Goal: Task Accomplishment & Management: Manage account settings

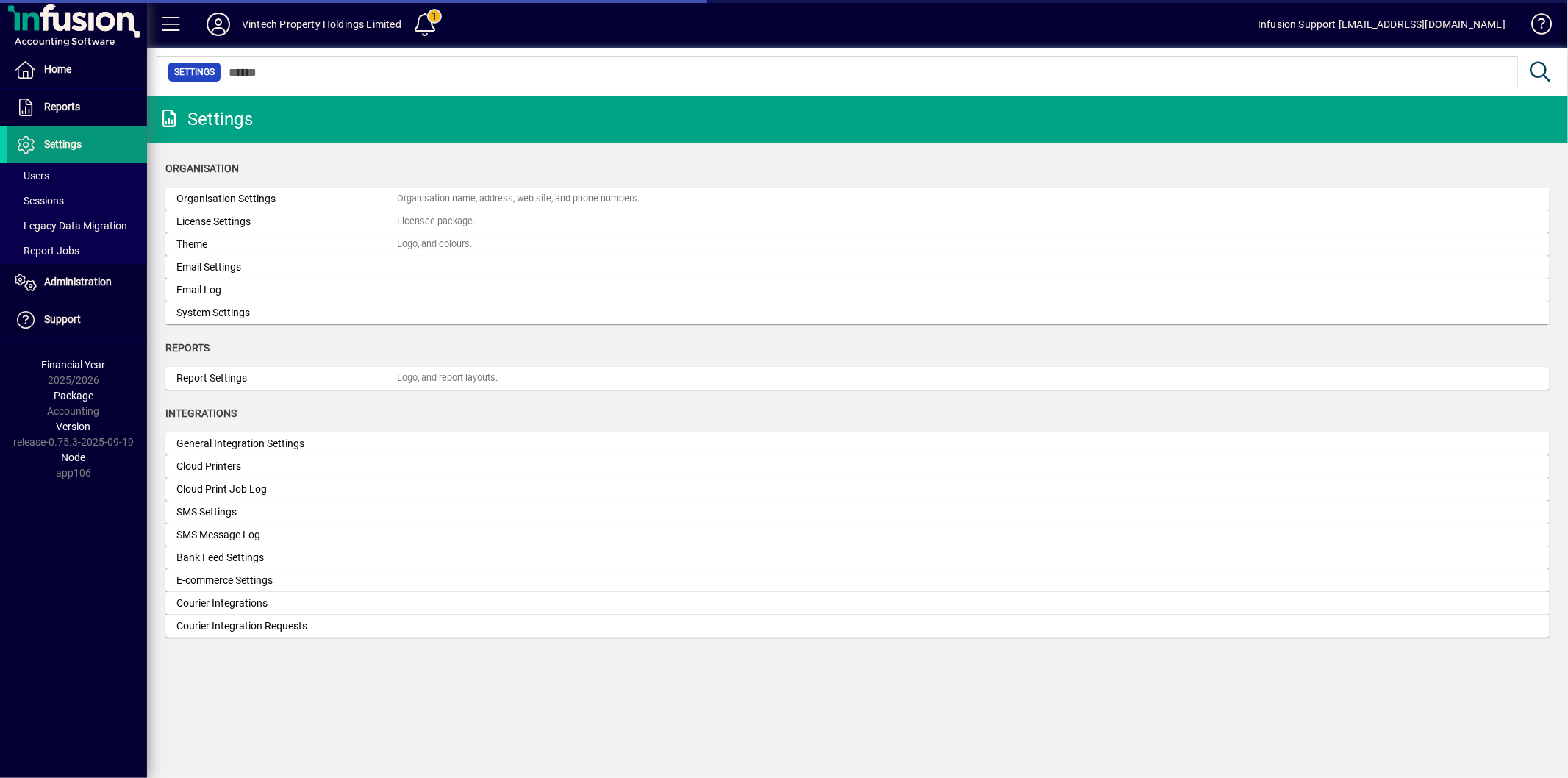
click at [60, 138] on span "Settings" at bounding box center [62, 144] width 38 height 12
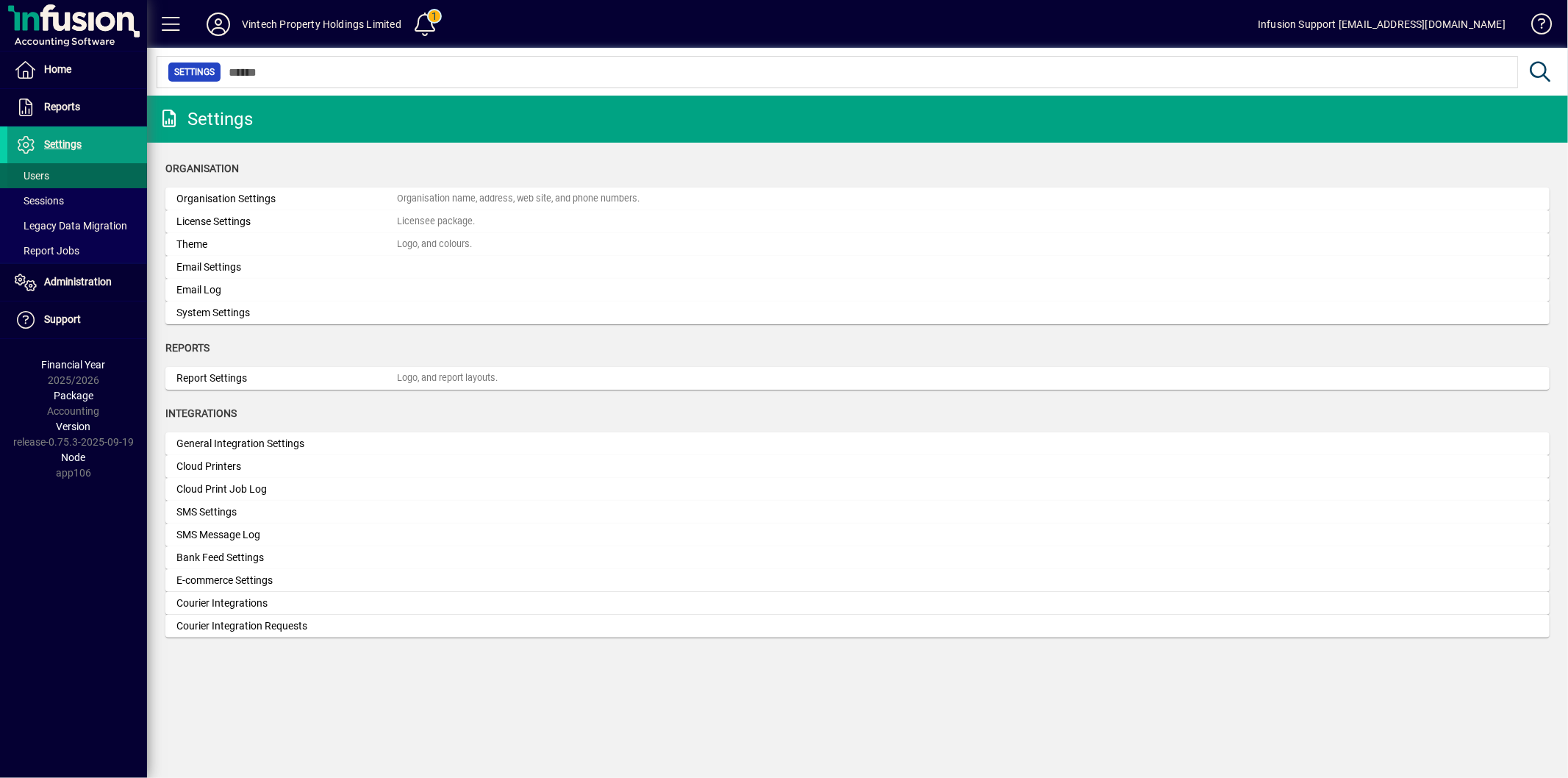
click at [49, 168] on span "Users" at bounding box center [28, 176] width 42 height 16
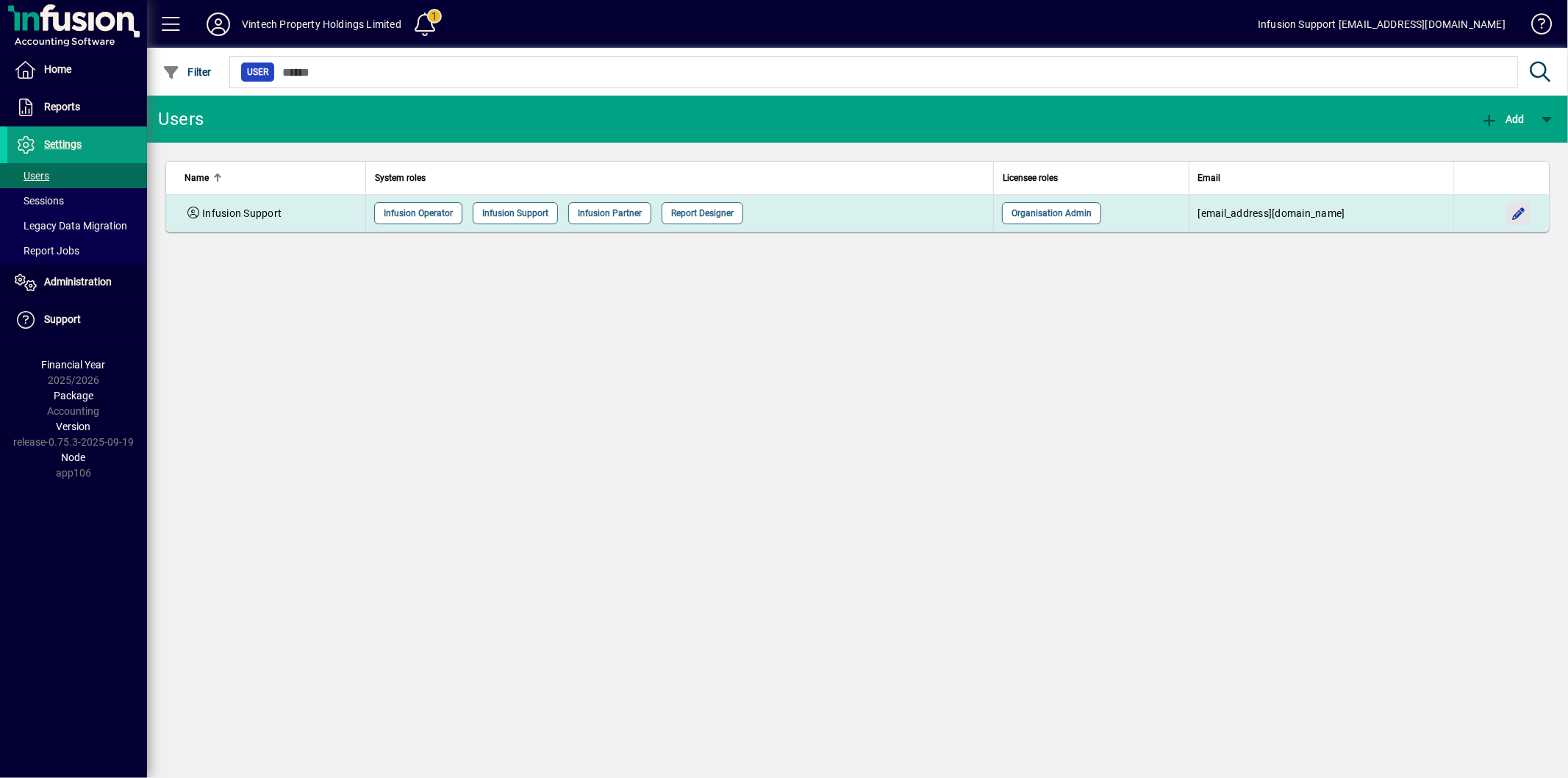
click at [1515, 211] on span "button" at bounding box center [1518, 213] width 35 height 35
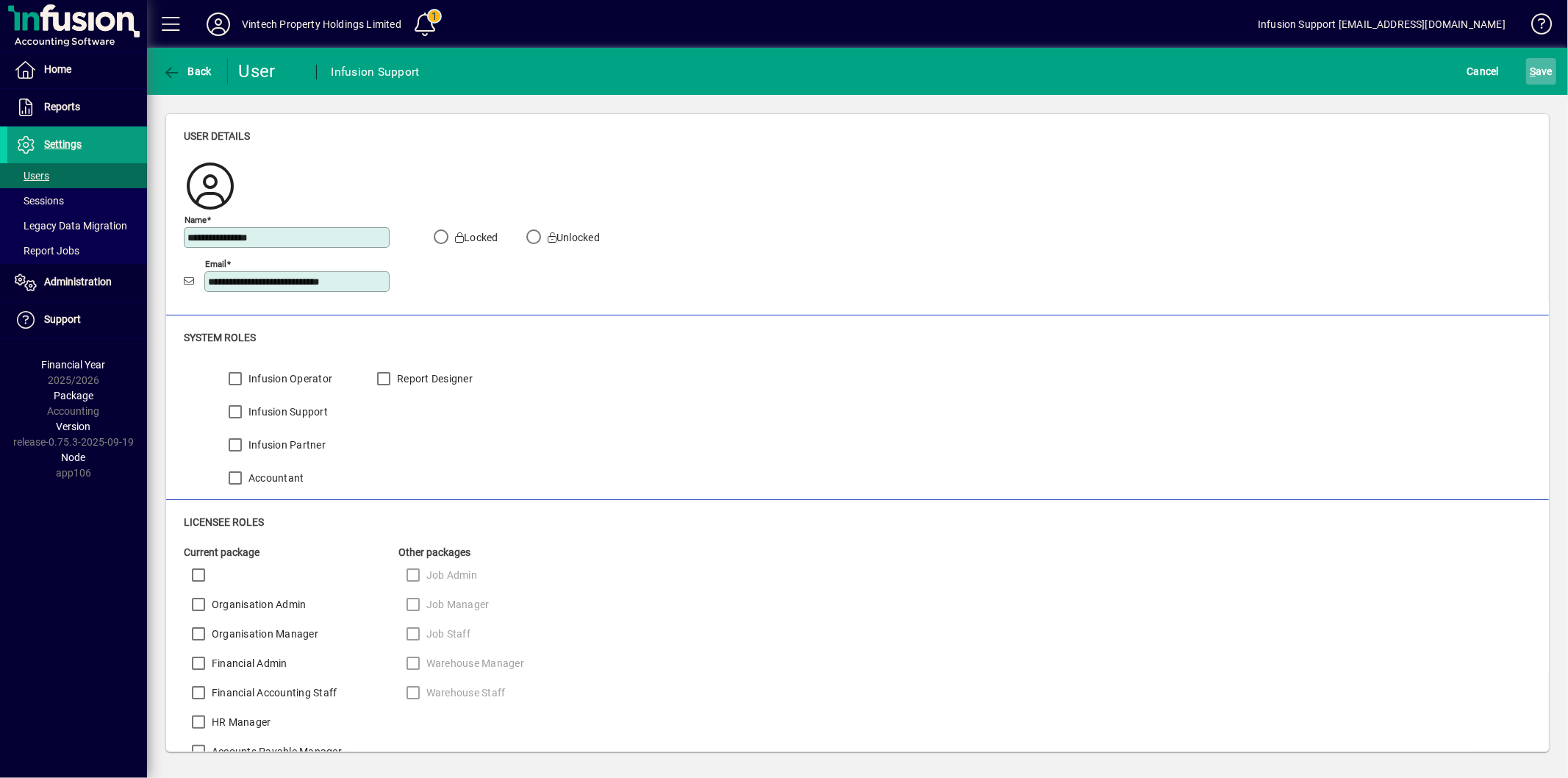
click at [1529, 64] on span "submit" at bounding box center [1541, 71] width 30 height 35
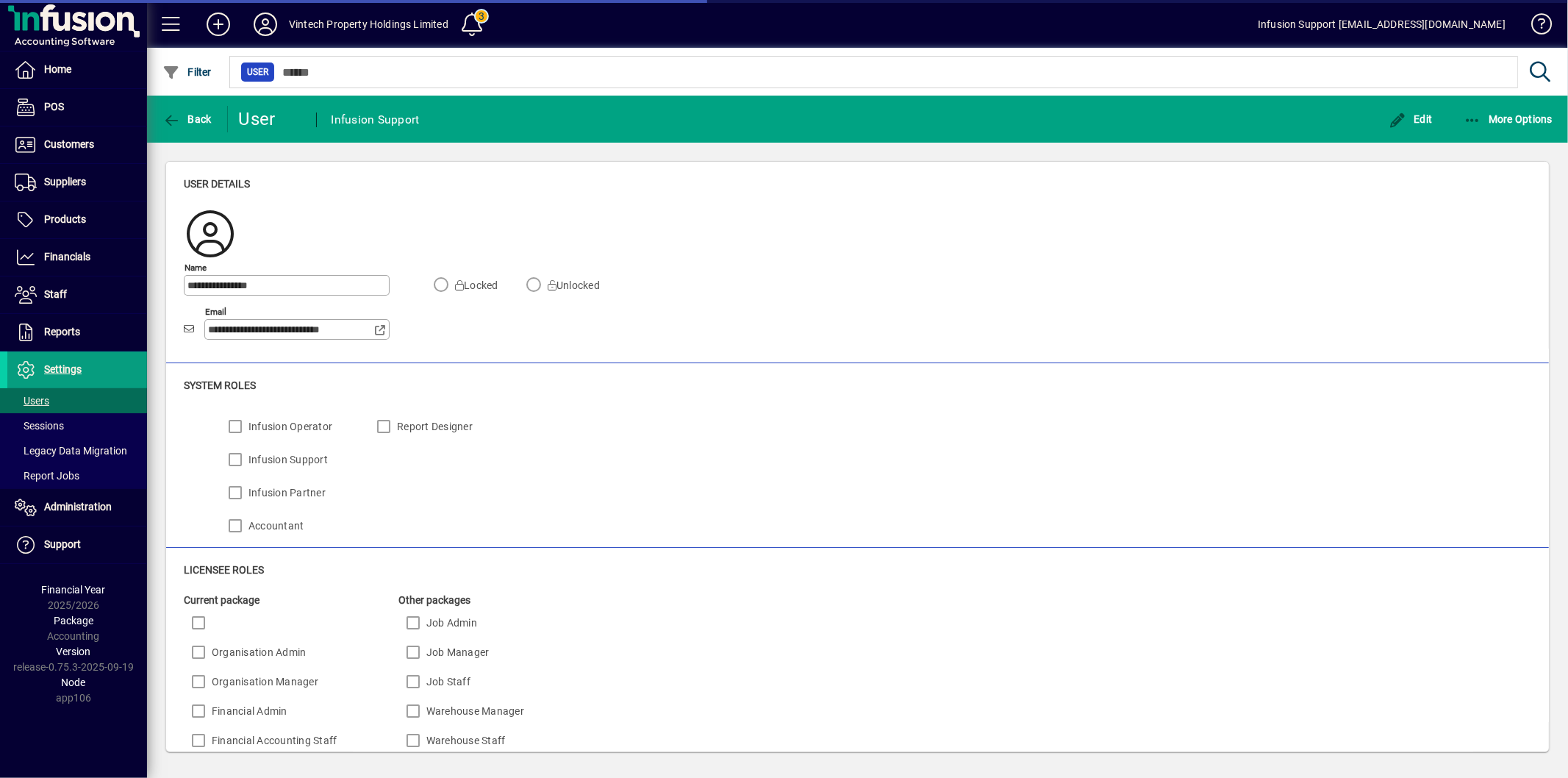
click at [158, 107] on div "Back" at bounding box center [187, 119] width 81 height 26
click at [177, 113] on icon "button" at bounding box center [171, 120] width 18 height 15
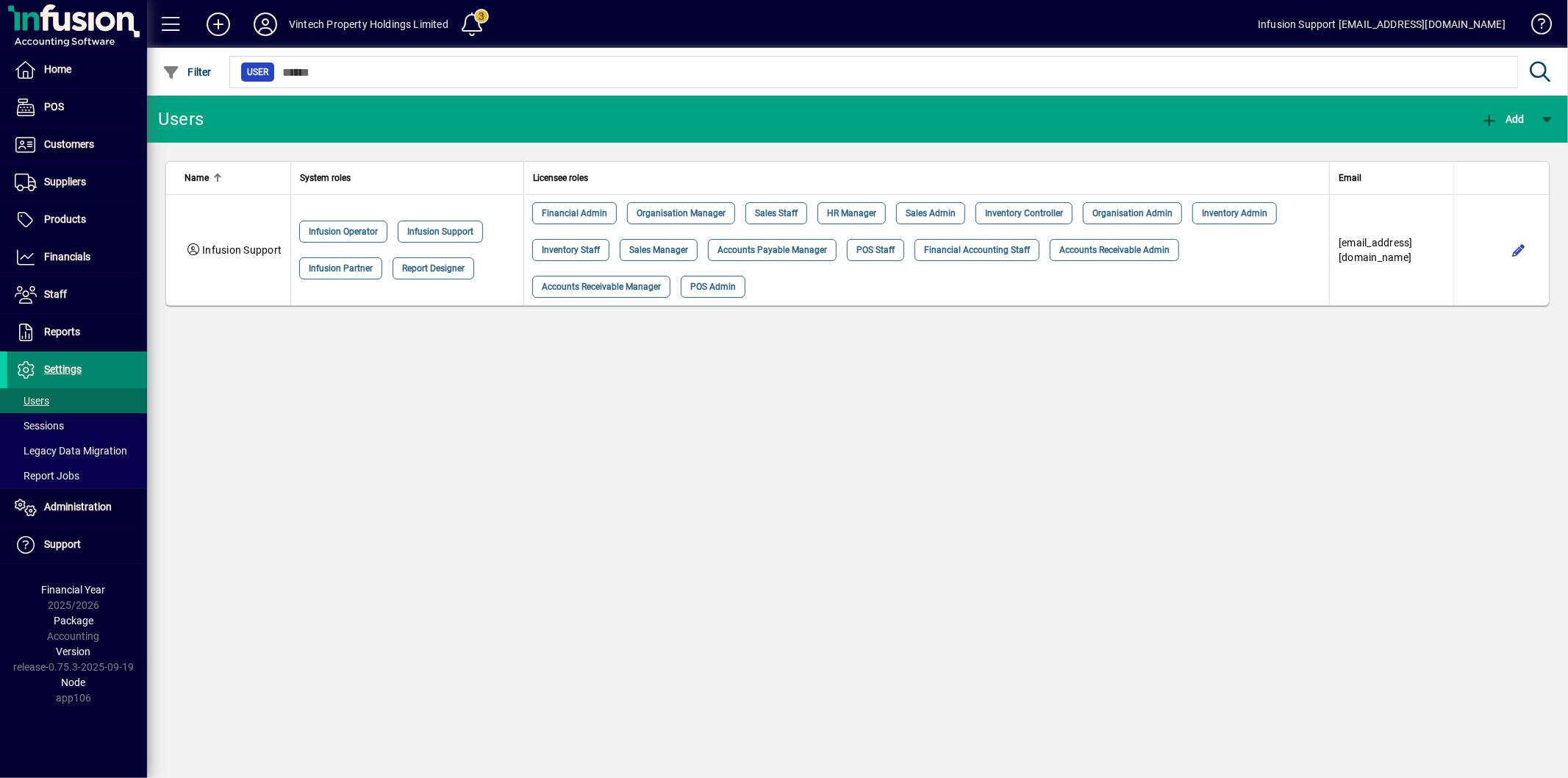
click at [89, 368] on span at bounding box center [78, 370] width 140 height 35
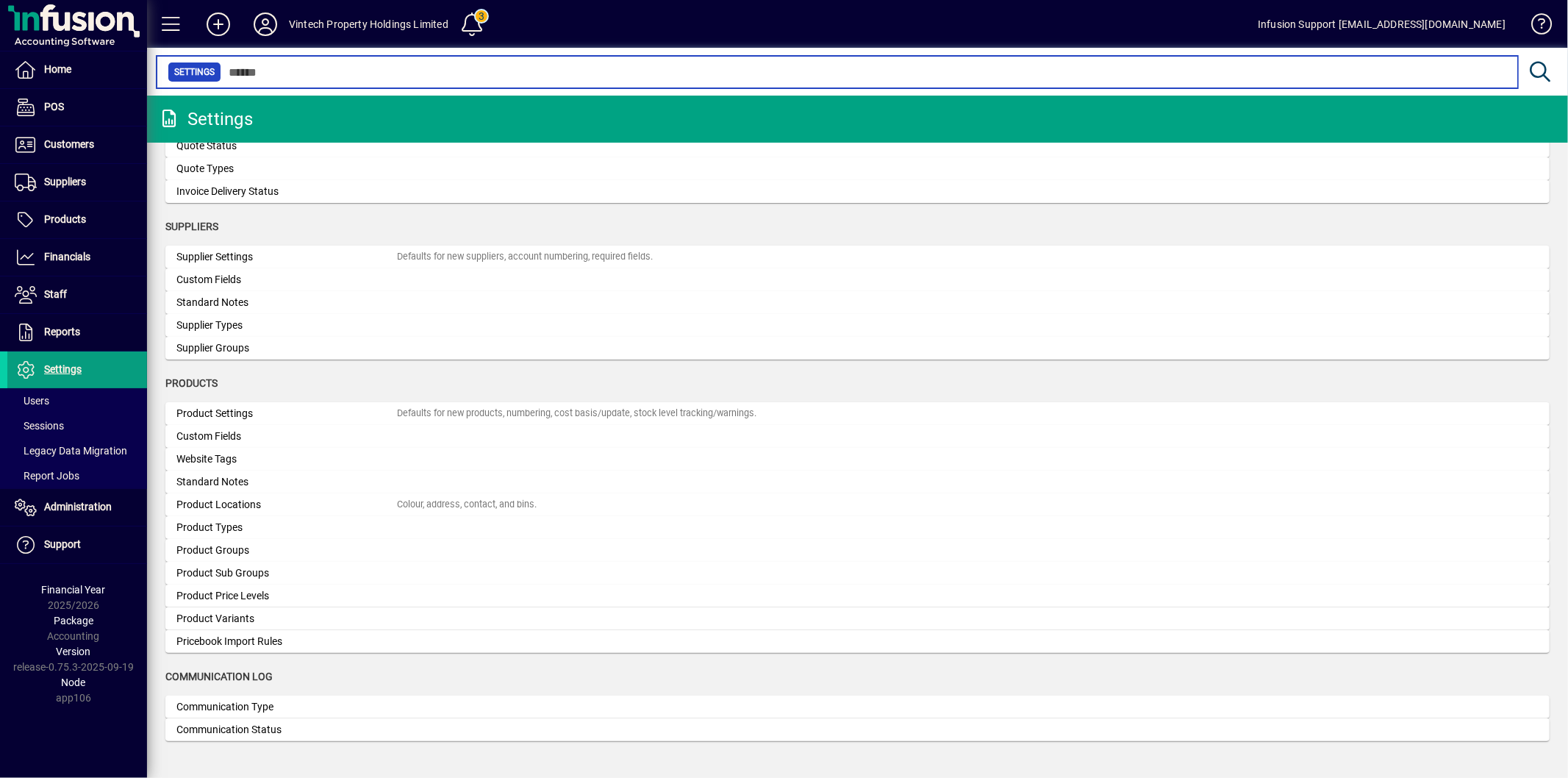
scroll to position [1182, 0]
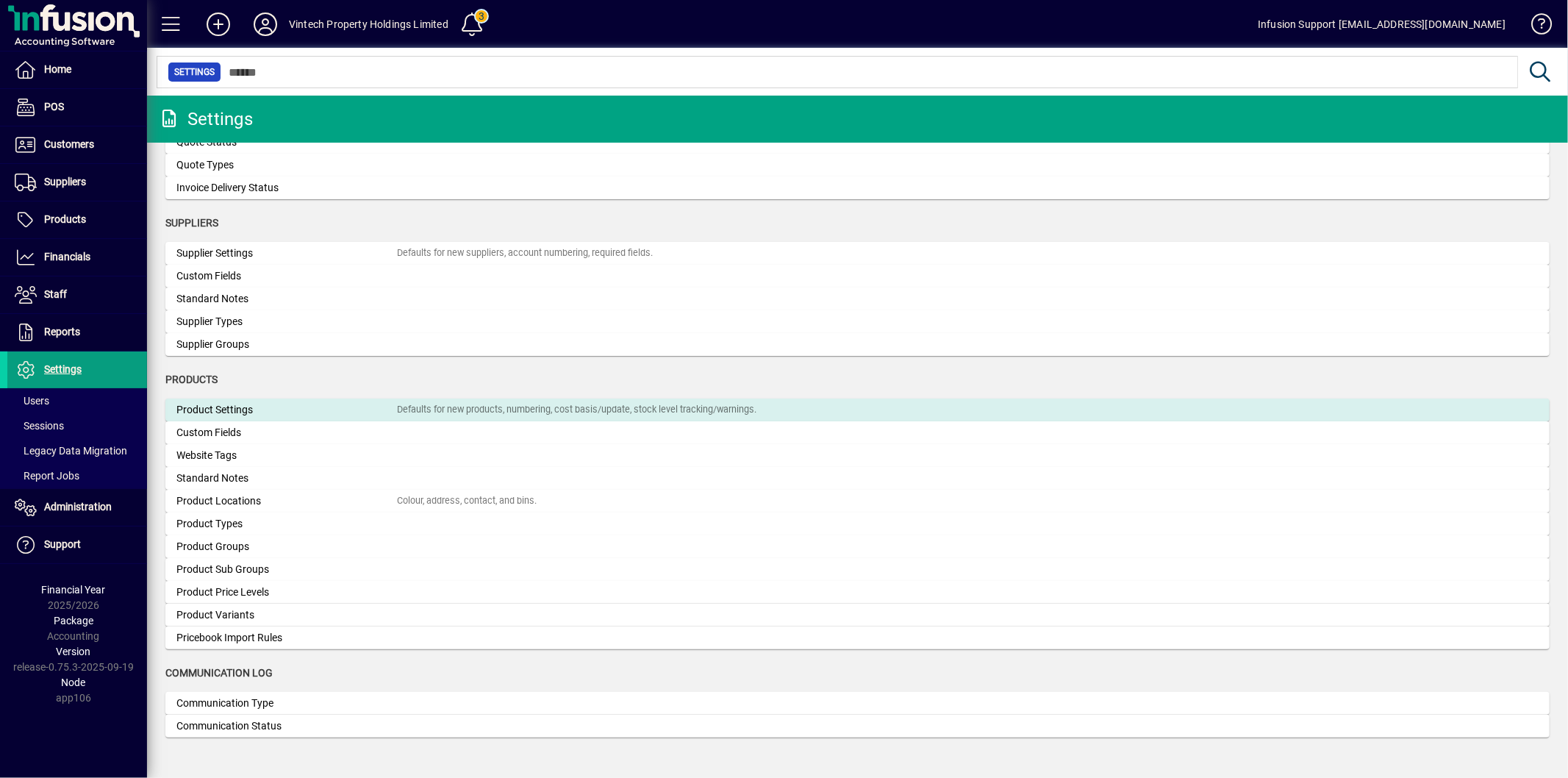
click at [272, 410] on div "Product Settings" at bounding box center [286, 410] width 221 height 16
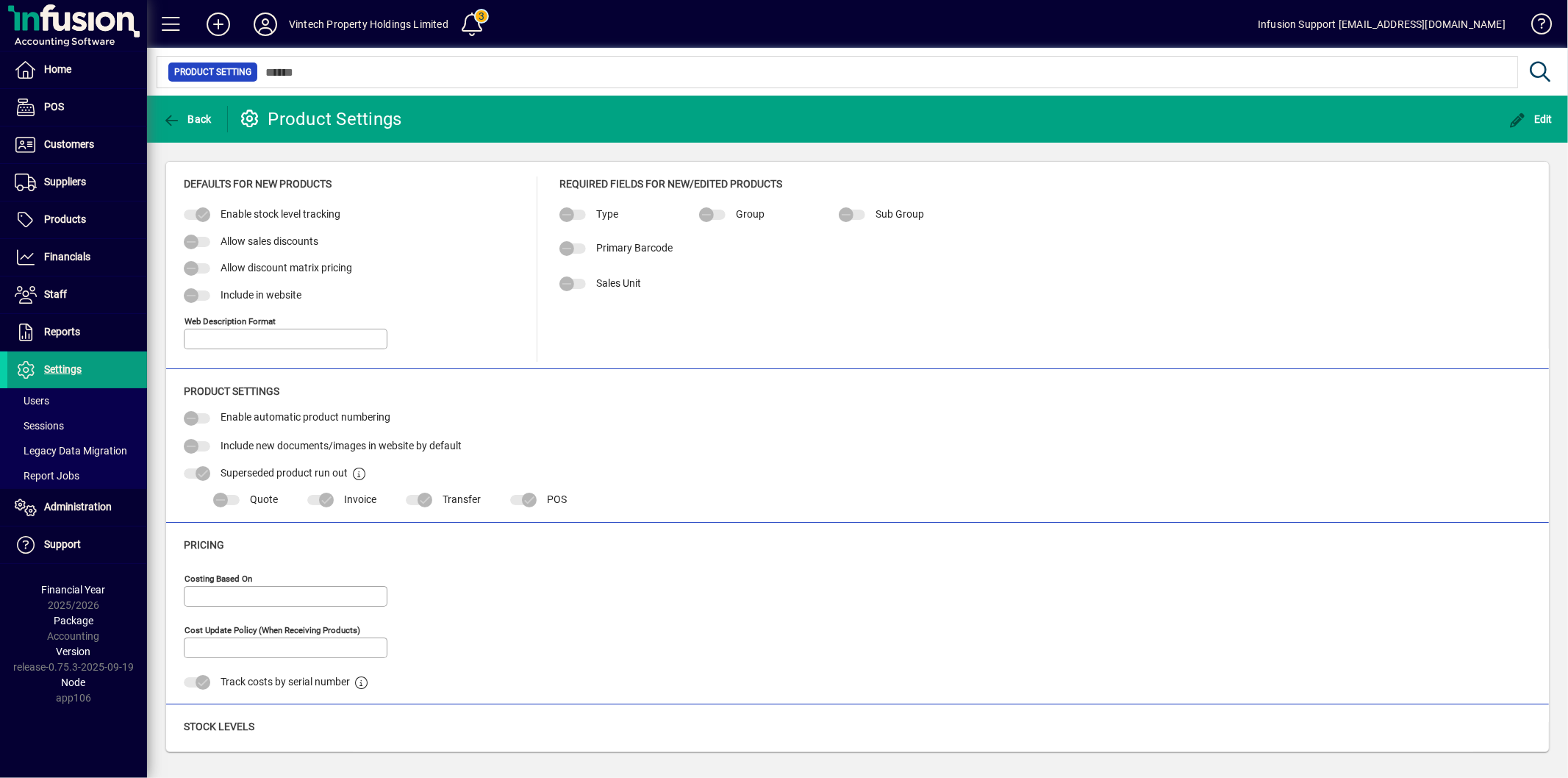
type input "**********"
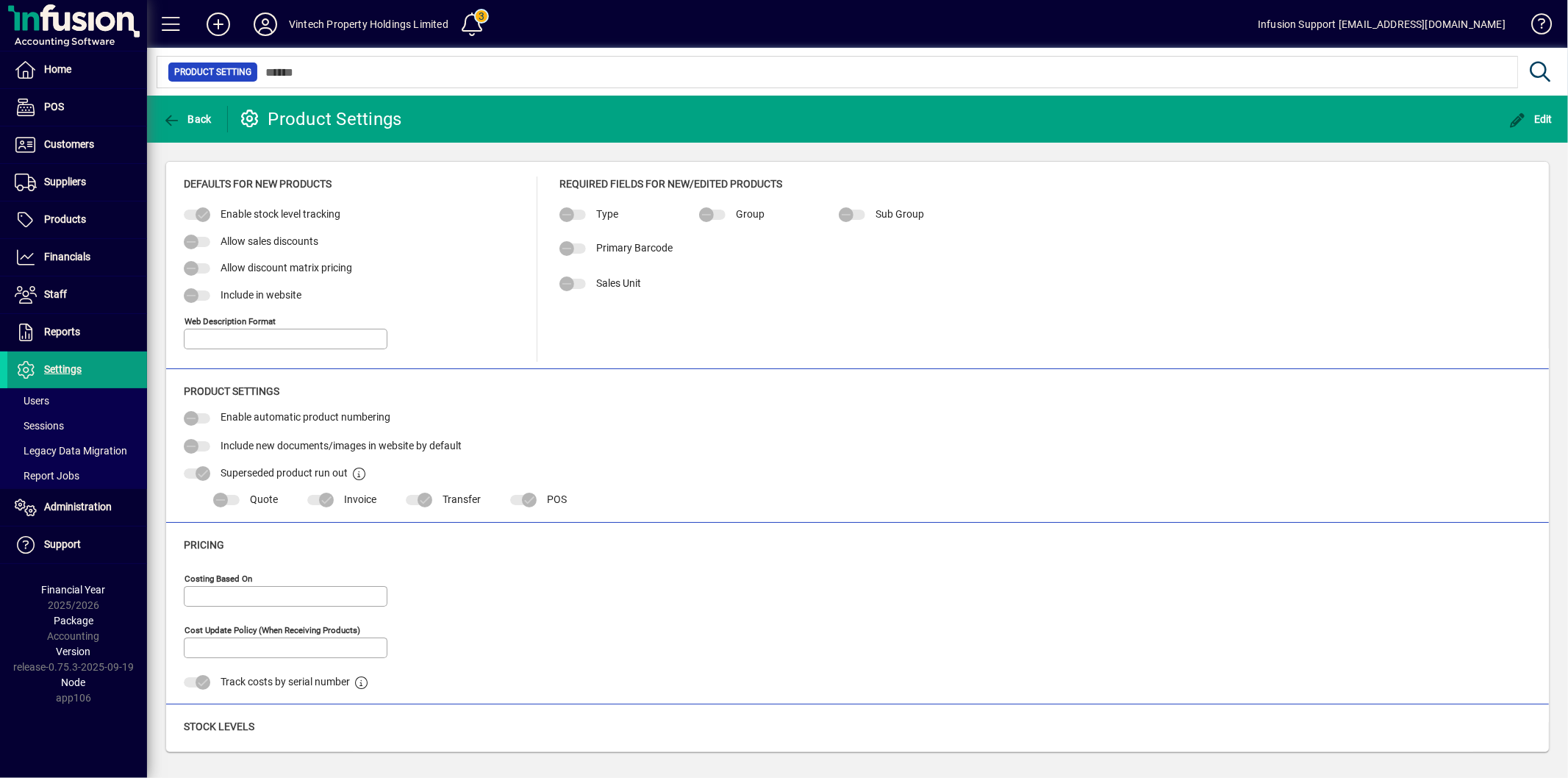
type input "**********"
click at [1525, 116] on icon "button" at bounding box center [1518, 120] width 18 height 15
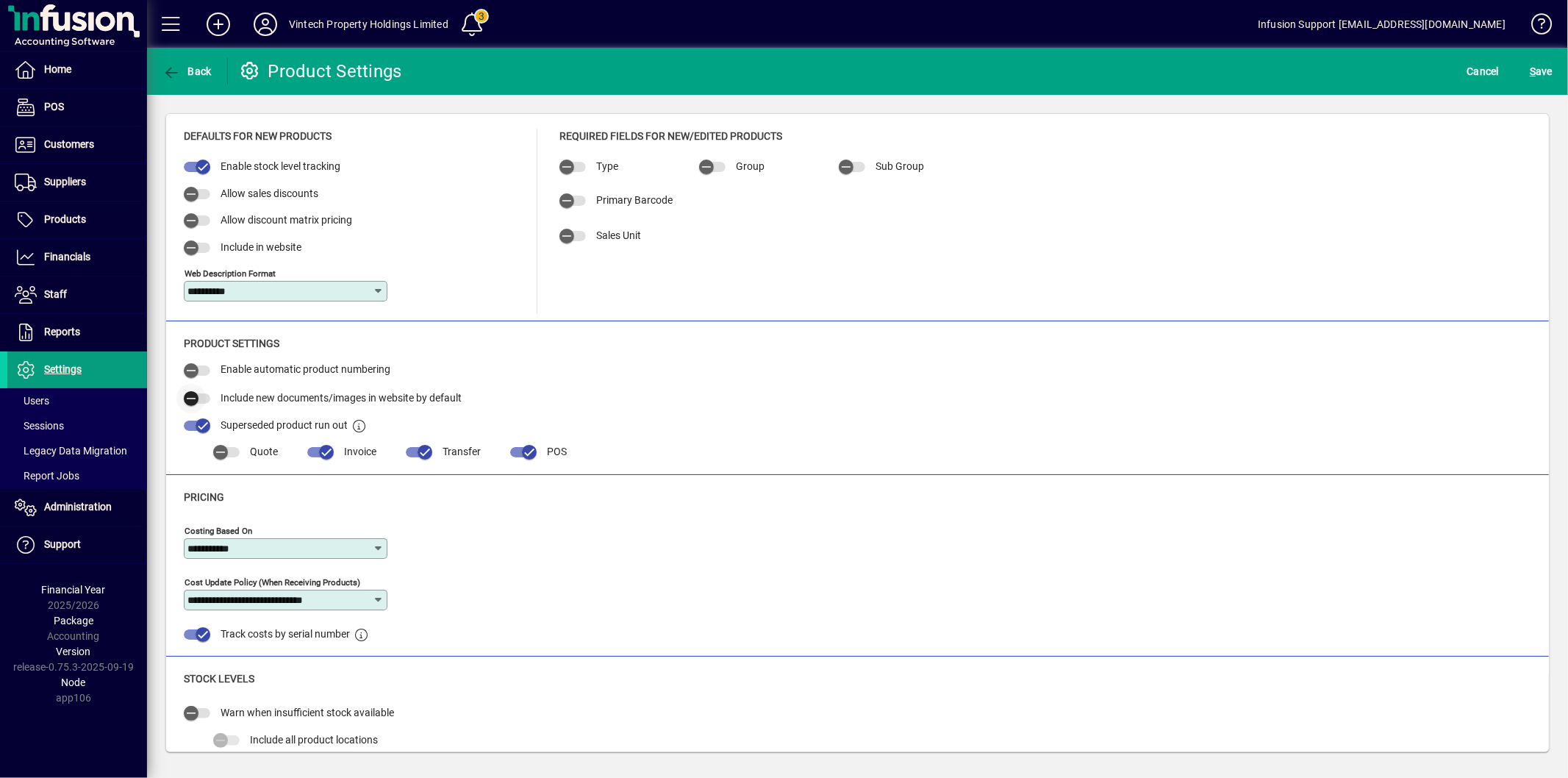
click at [205, 395] on span "button" at bounding box center [191, 398] width 29 height 29
click at [1534, 65] on span "S" at bounding box center [1533, 71] width 6 height 12
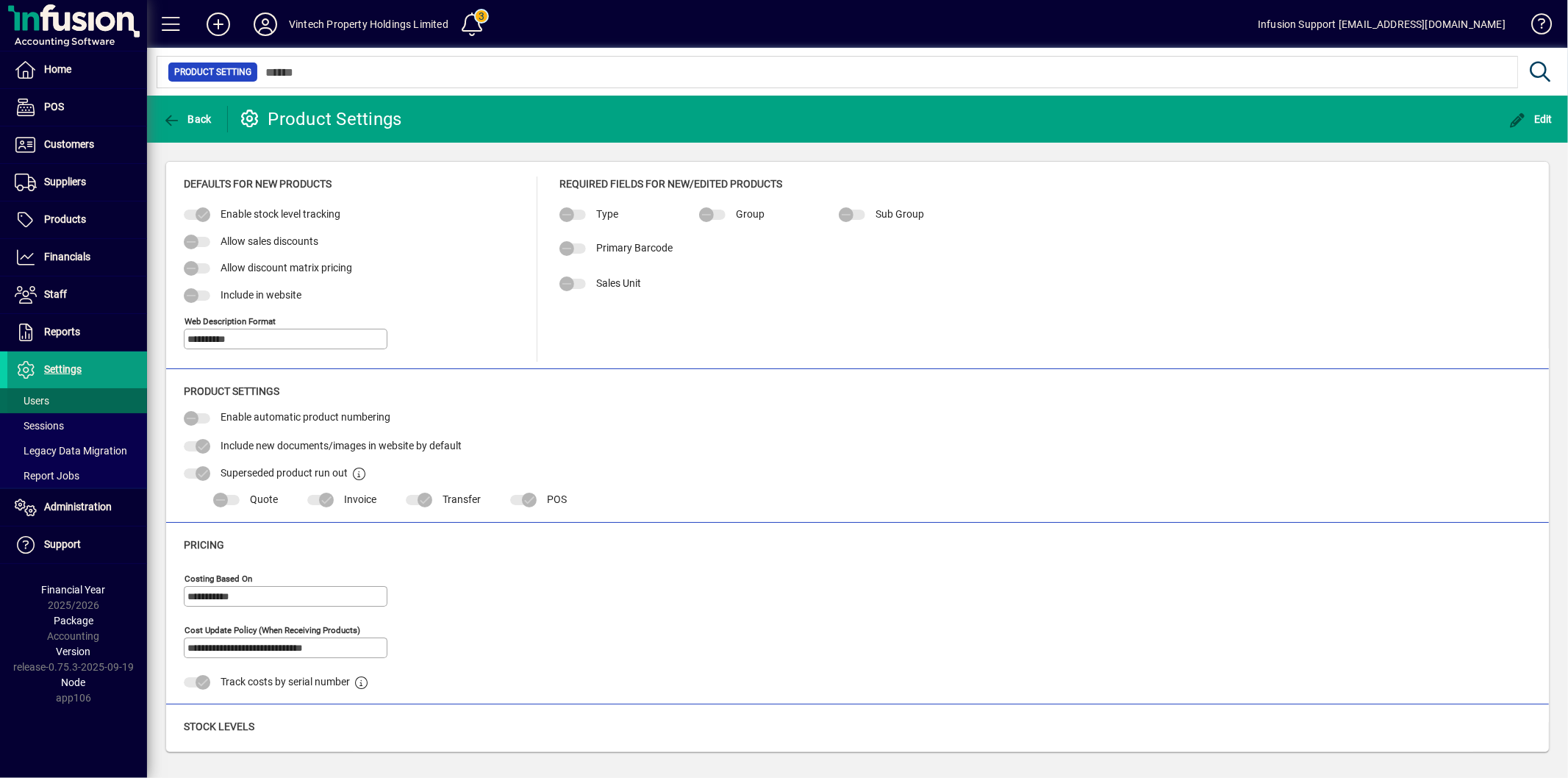
click at [68, 401] on span at bounding box center [78, 401] width 140 height 35
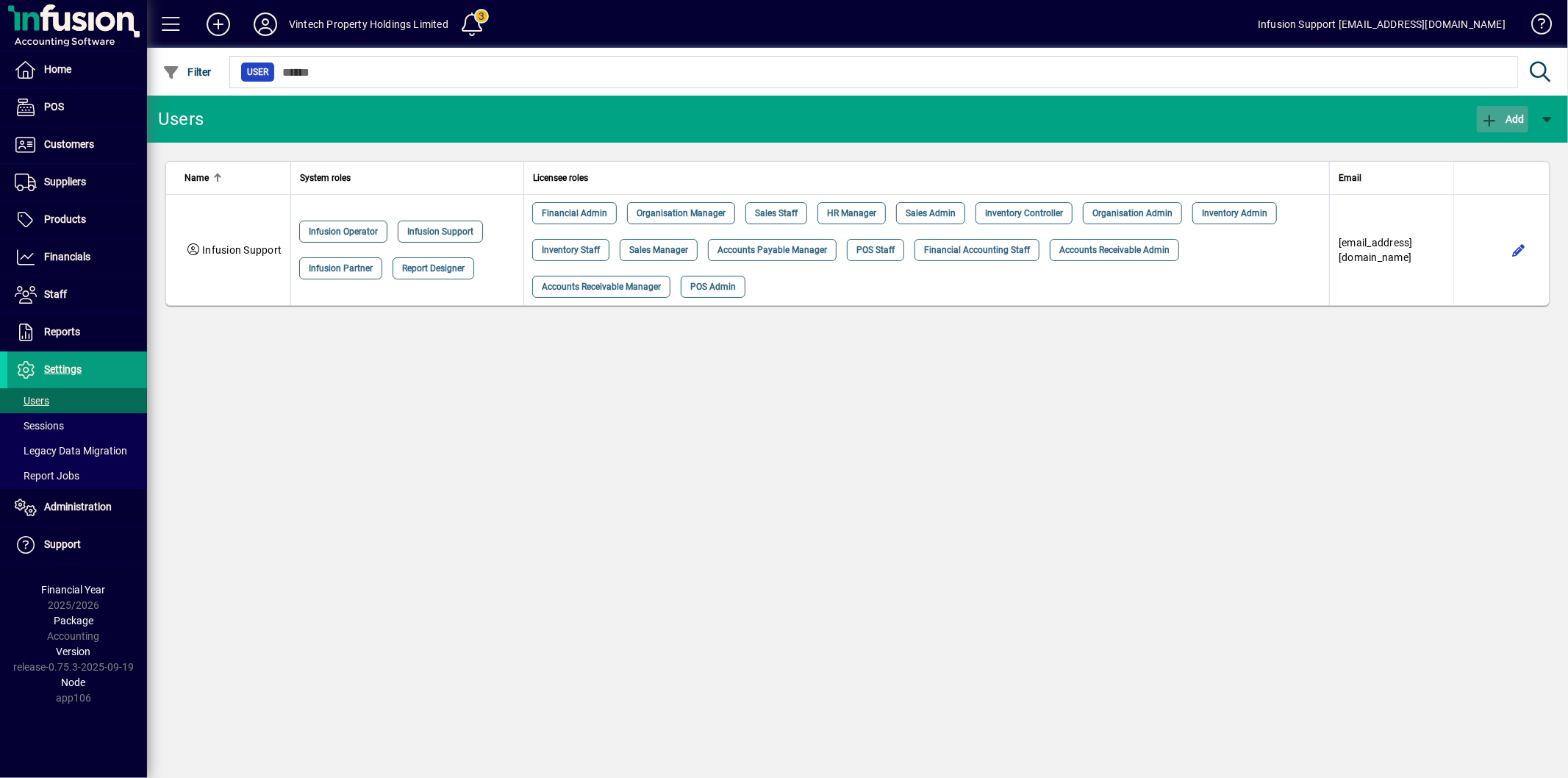
click at [1515, 124] on span "button" at bounding box center [1502, 119] width 52 height 35
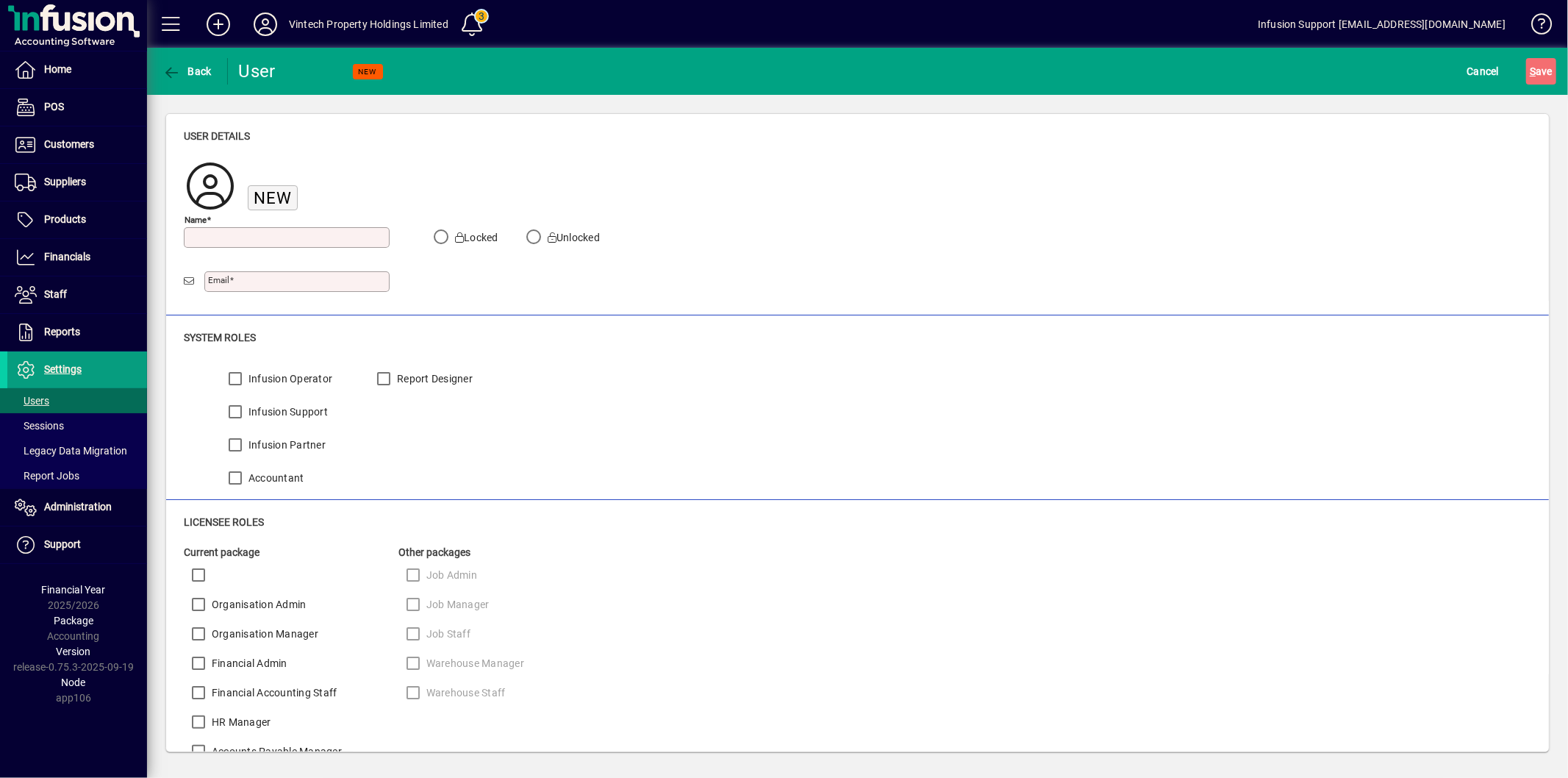
click at [289, 237] on input "Name" at bounding box center [288, 238] width 201 height 12
type input "****"
click at [260, 281] on input "Email" at bounding box center [299, 281] width 181 height 12
paste input "**********"
click at [210, 280] on input "**********" at bounding box center [299, 281] width 181 height 12
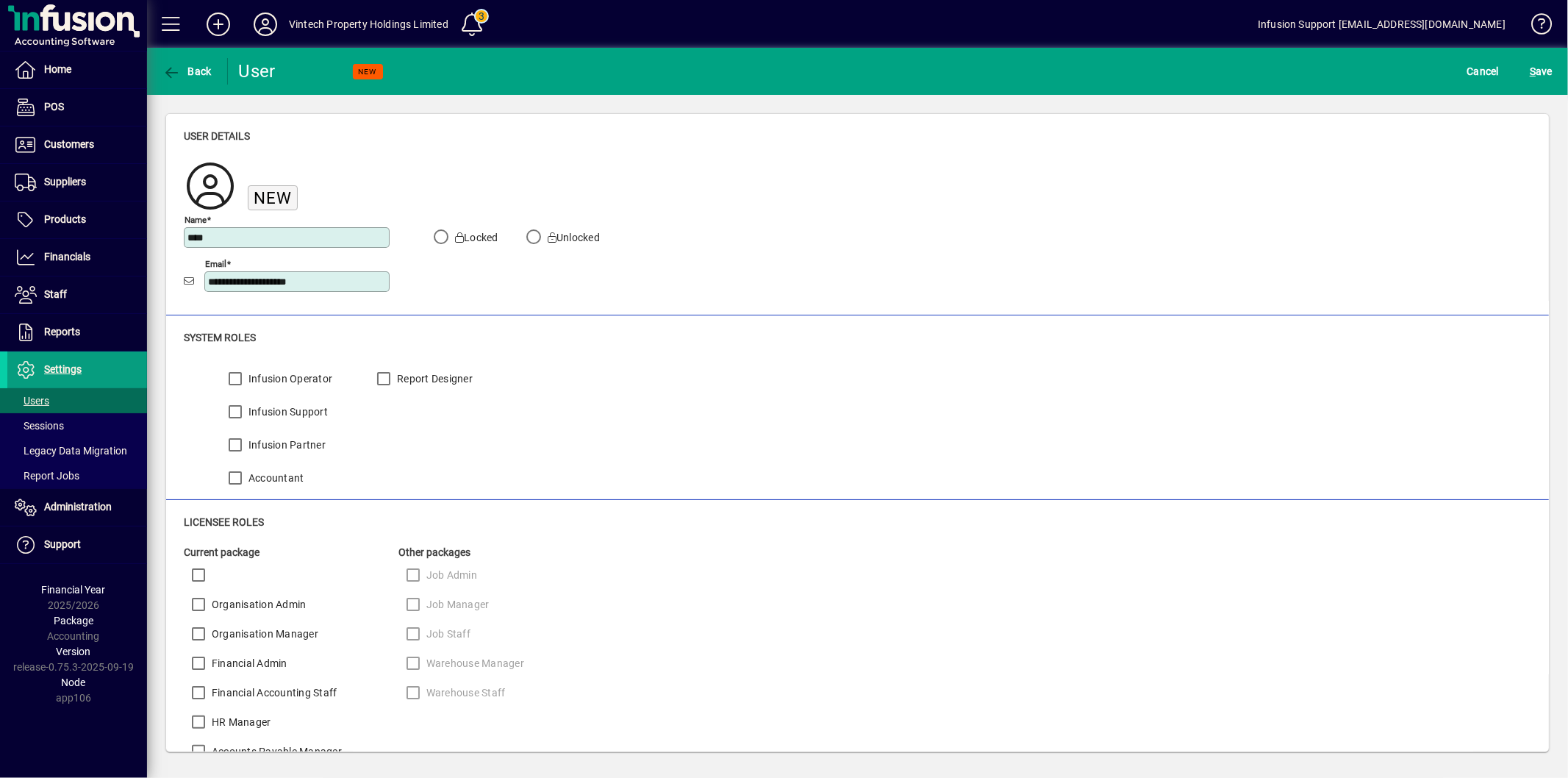
click at [332, 281] on input "**********" at bounding box center [299, 281] width 181 height 12
type input "**********"
click at [1549, 77] on span "S ave" at bounding box center [1541, 71] width 22 height 23
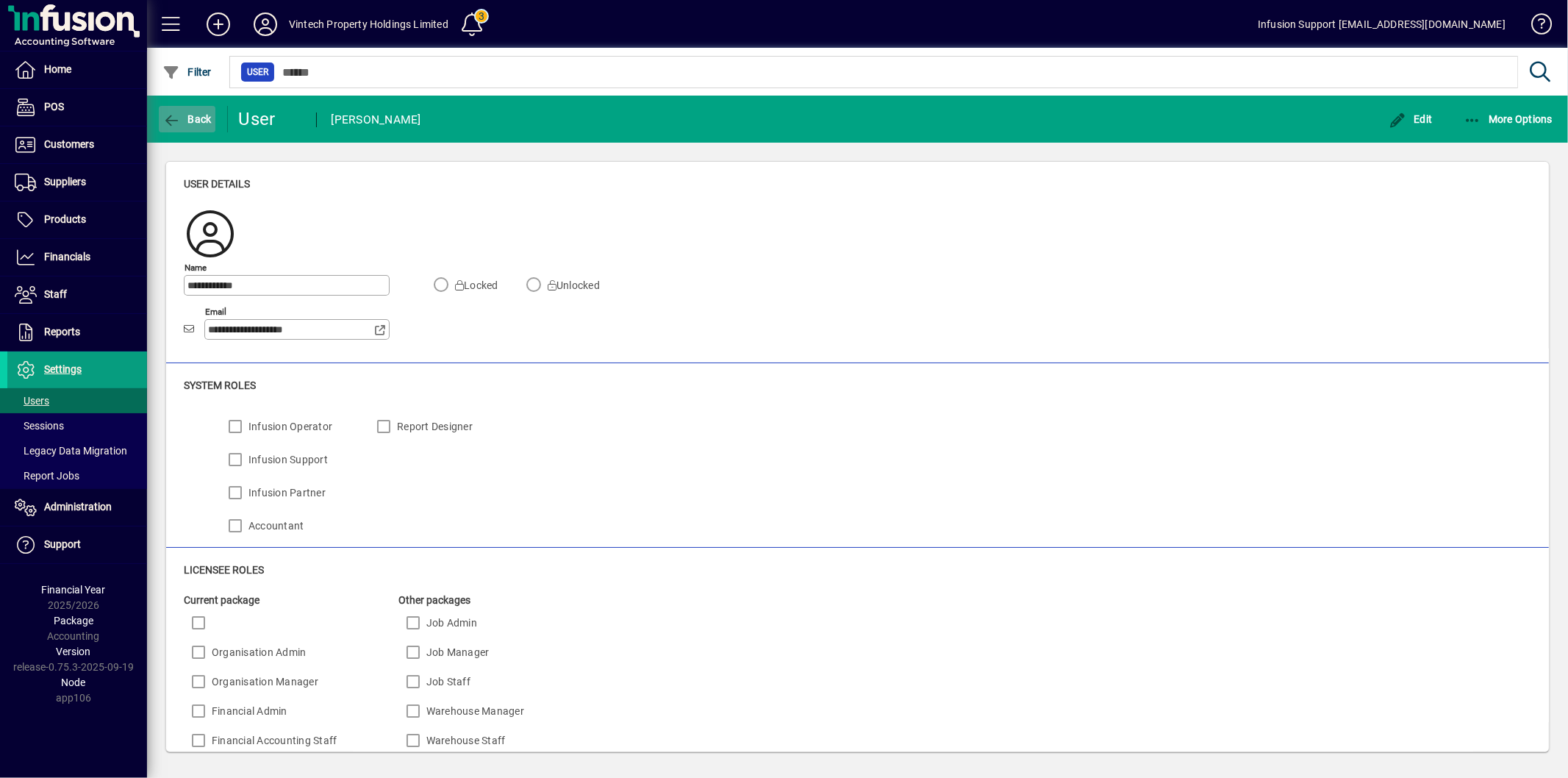
click at [179, 103] on span "button" at bounding box center [187, 119] width 56 height 35
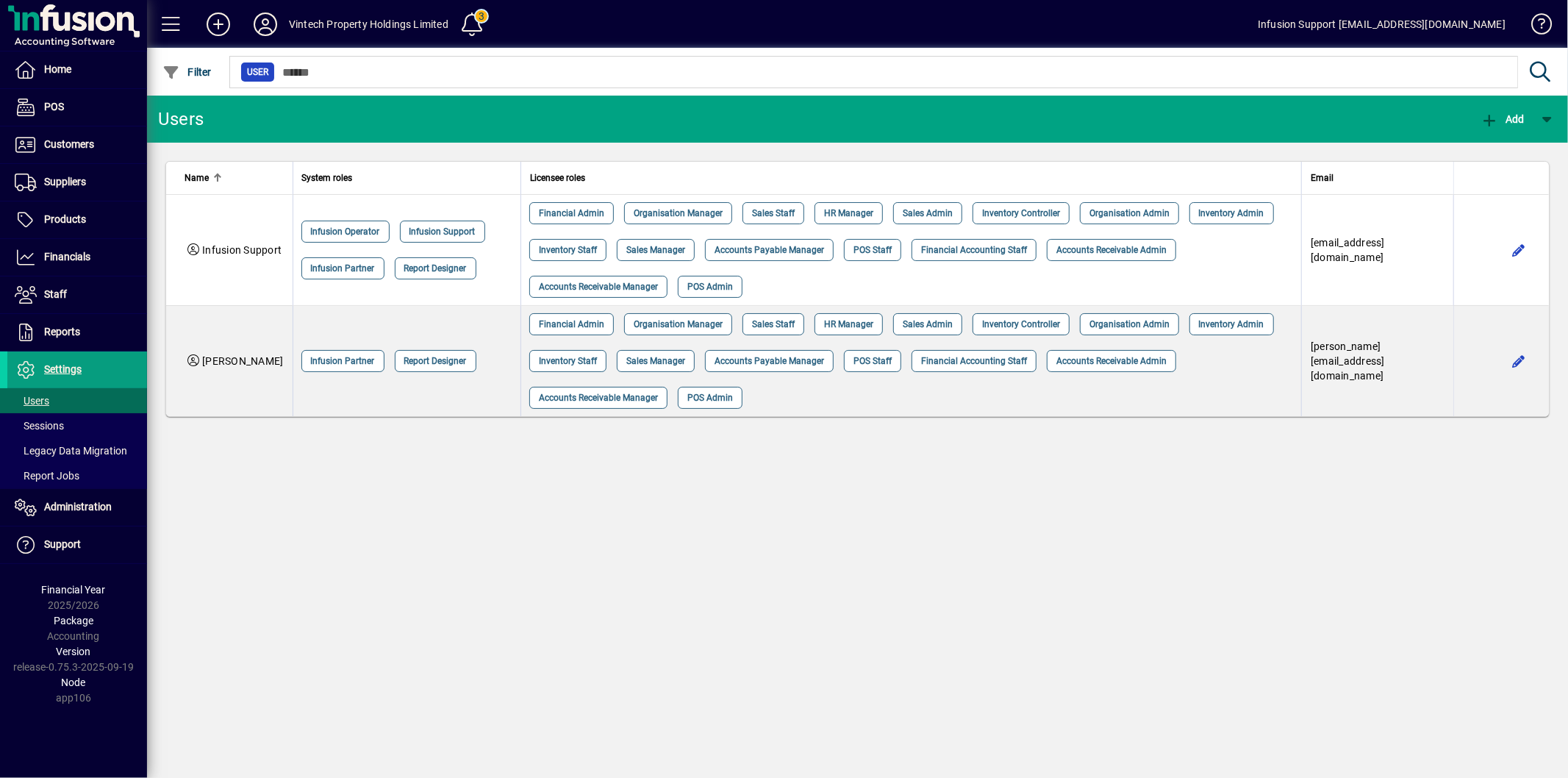
click at [435, 564] on div "Users Add Name System roles Licensee roles Email Infusion Support Infusion Oper…" at bounding box center [857, 436] width 1421 height 683
click at [471, 25] on span at bounding box center [472, 24] width 35 height 35
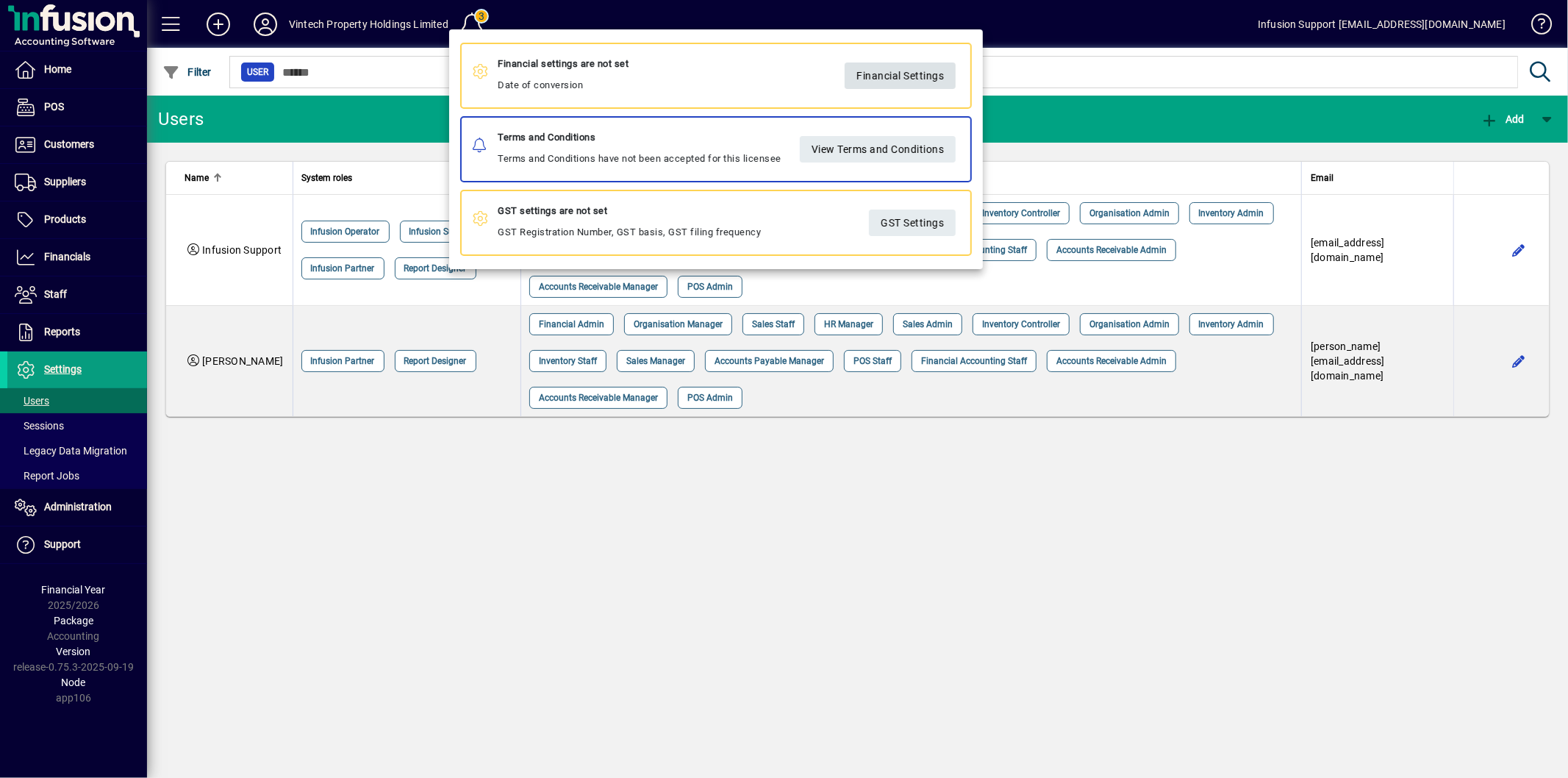
click at [903, 81] on span "Financial Settings" at bounding box center [900, 75] width 88 height 24
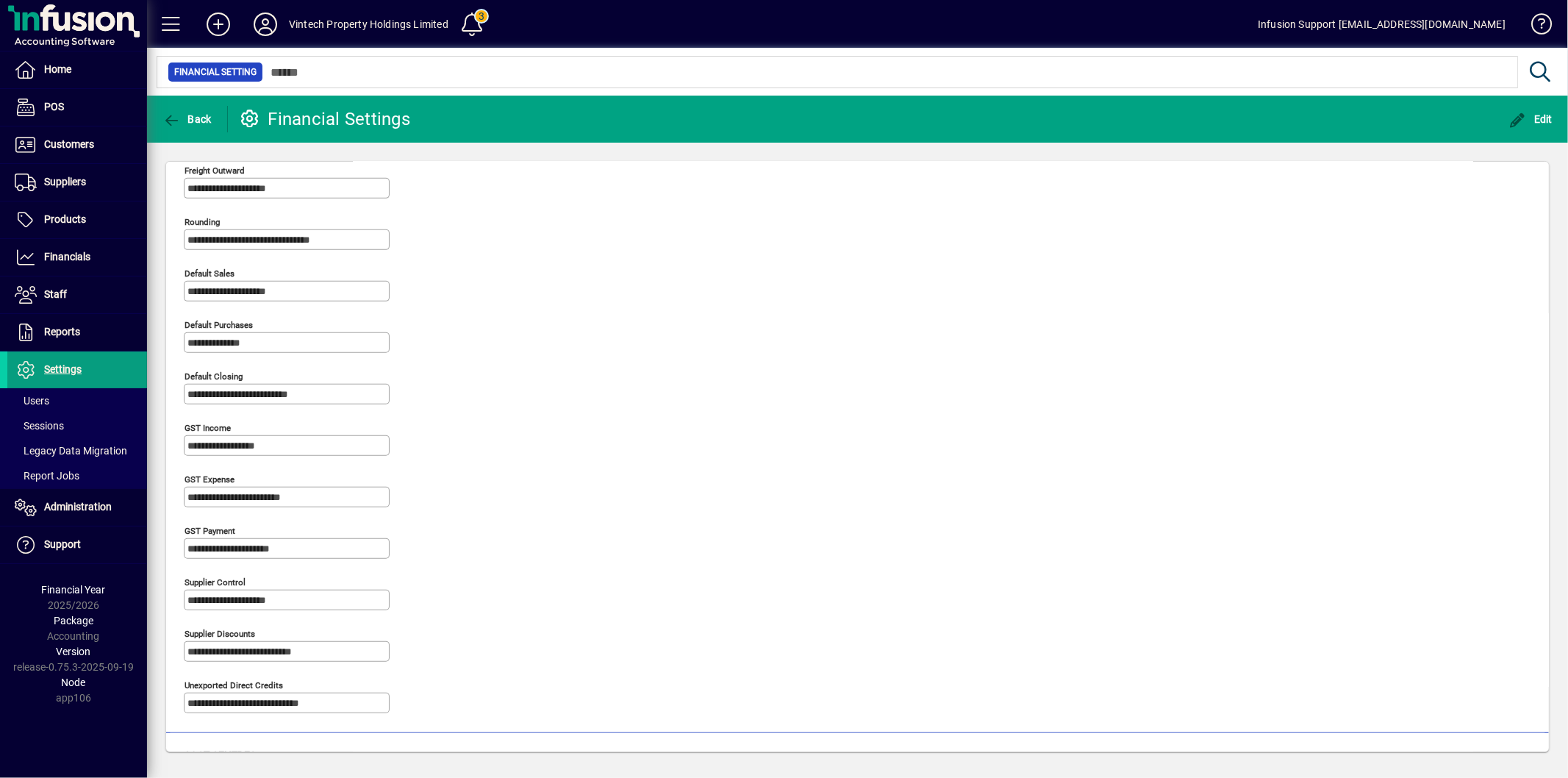
scroll to position [670, 0]
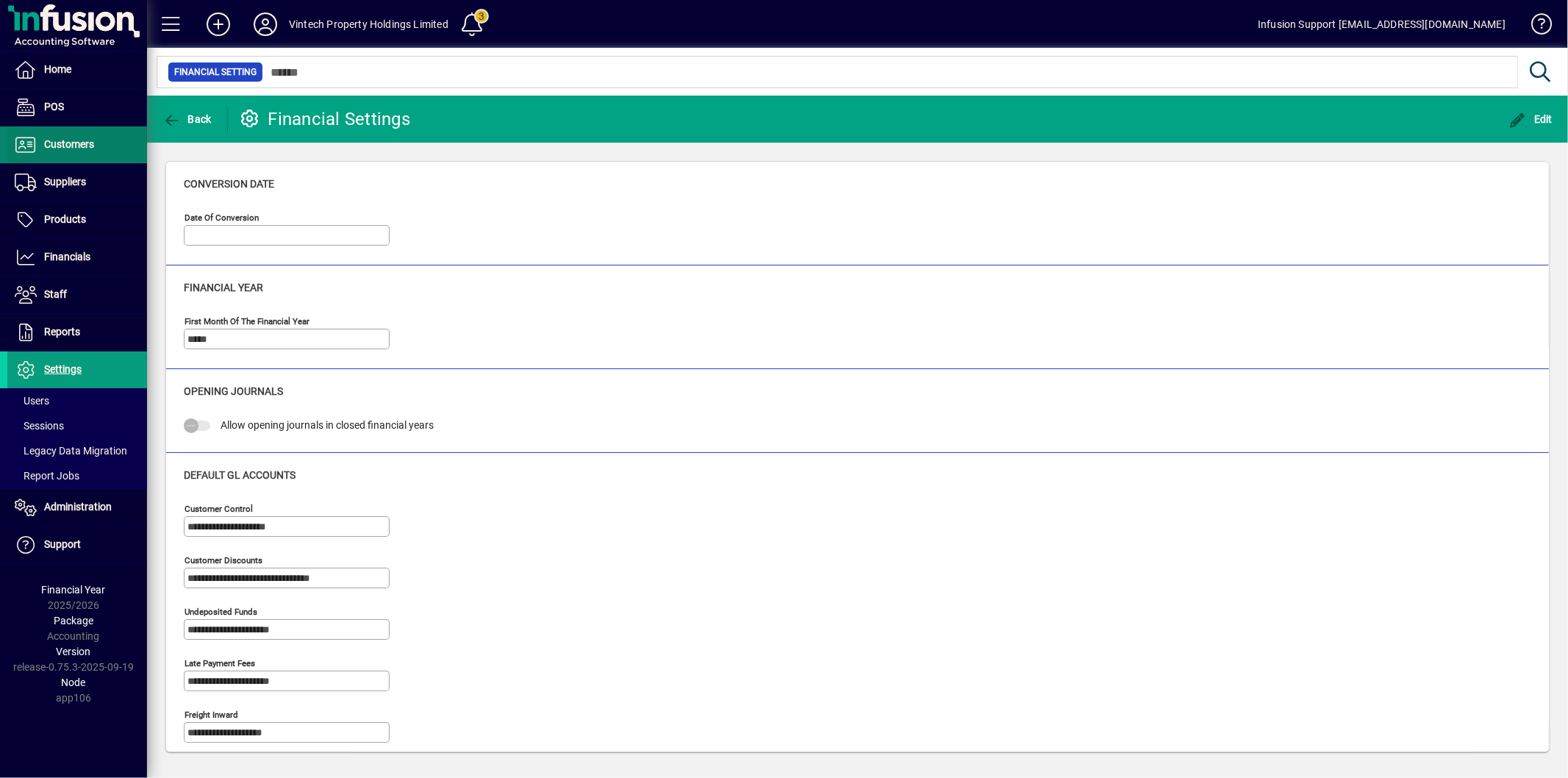
click at [56, 145] on span "Customers" at bounding box center [68, 144] width 50 height 12
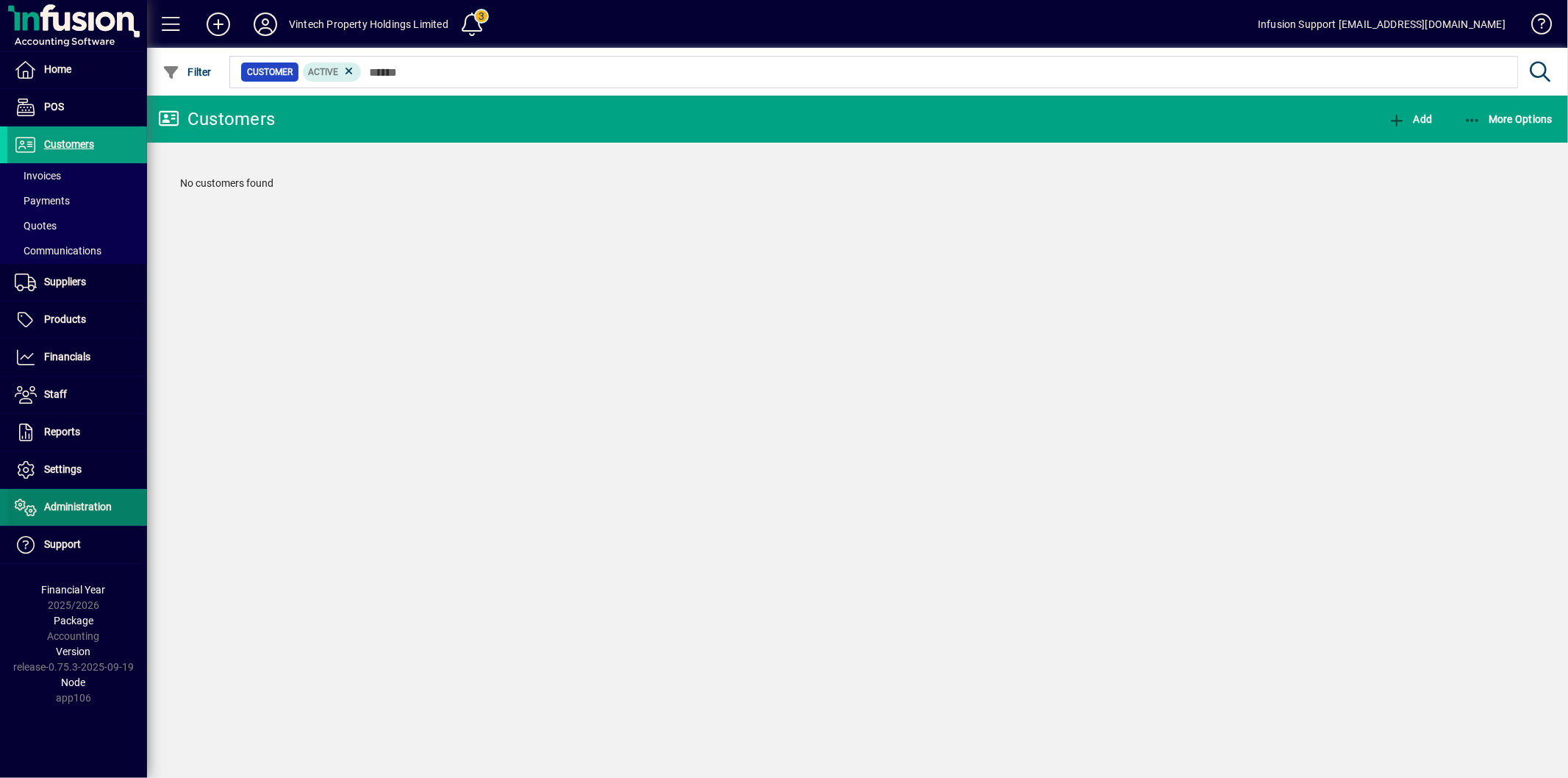
click at [91, 505] on span "Administration" at bounding box center [77, 506] width 67 height 12
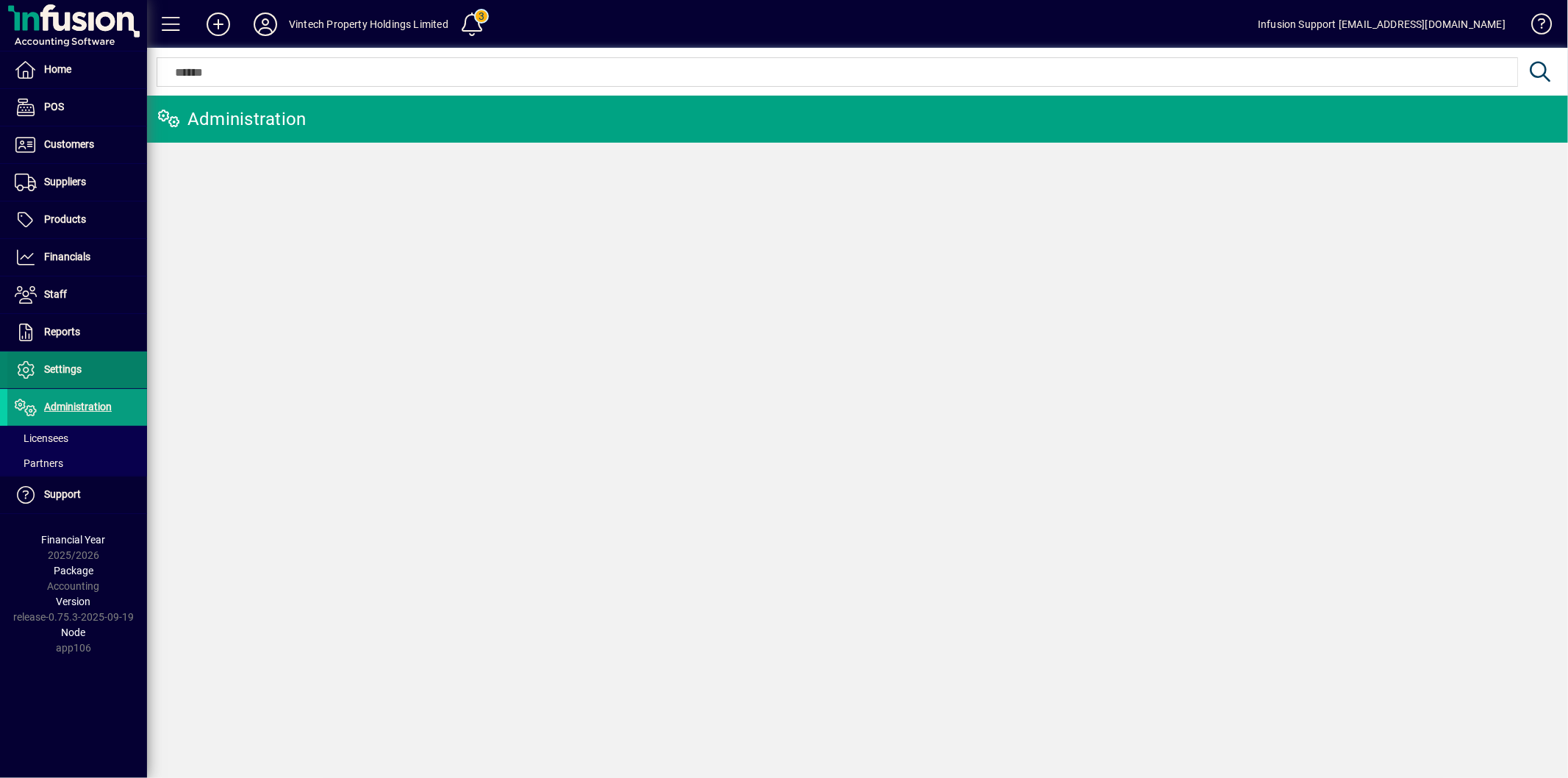
click at [87, 368] on span at bounding box center [78, 370] width 140 height 35
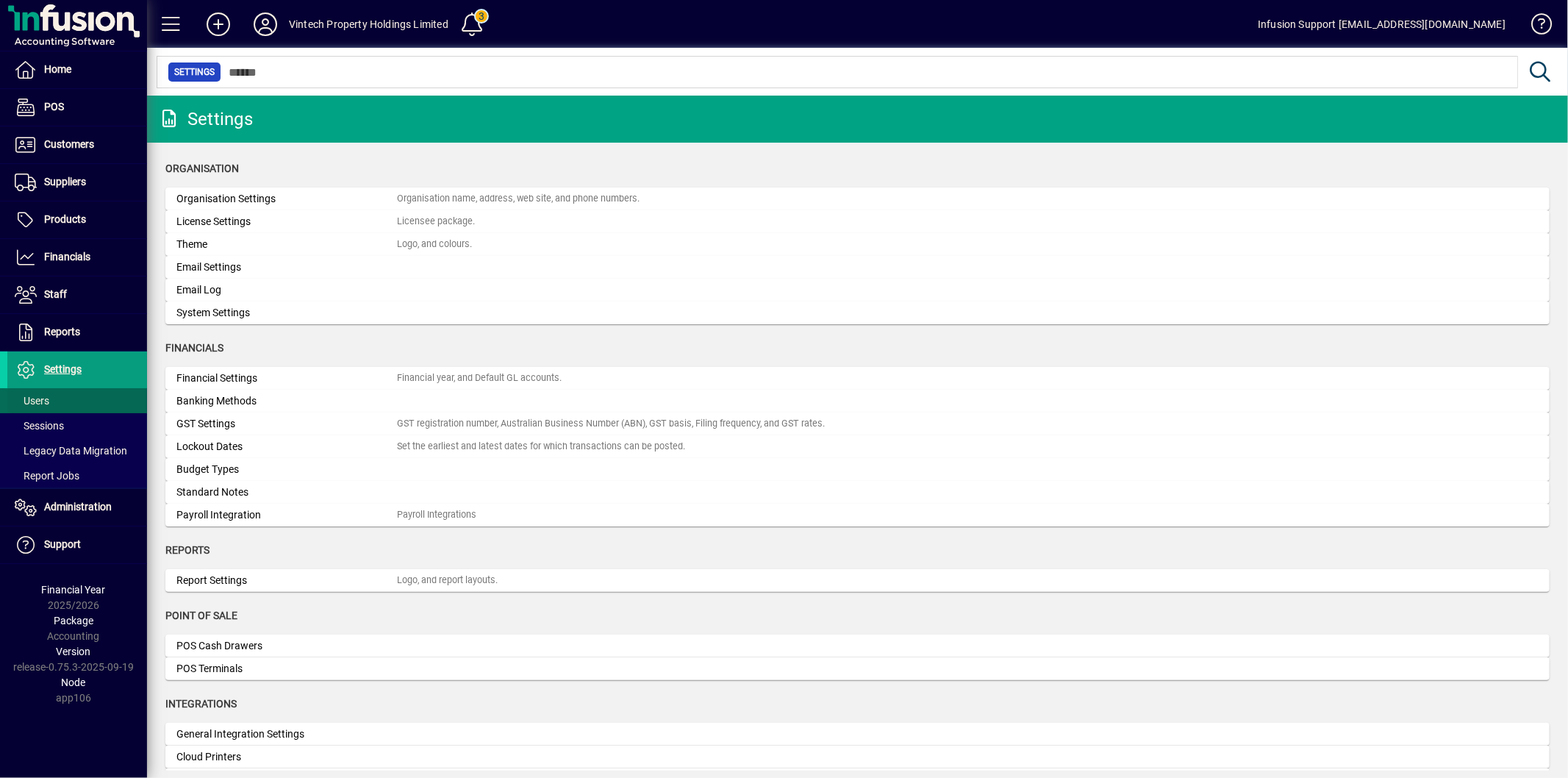
click at [83, 401] on span at bounding box center [78, 401] width 140 height 35
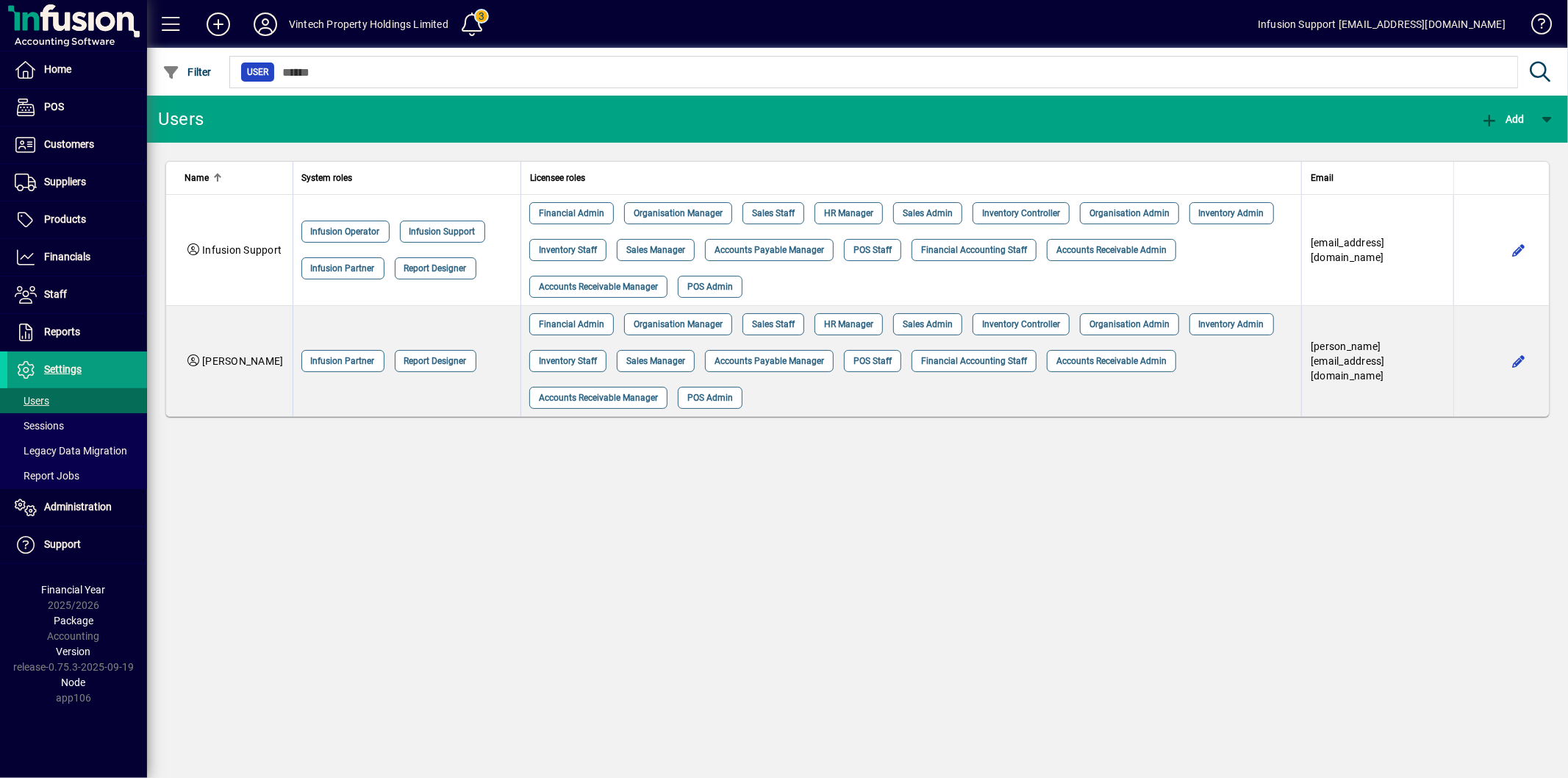
click at [464, 487] on div "Users Add Name System roles Licensee roles Email Infusion Support Infusion Oper…" at bounding box center [857, 436] width 1421 height 683
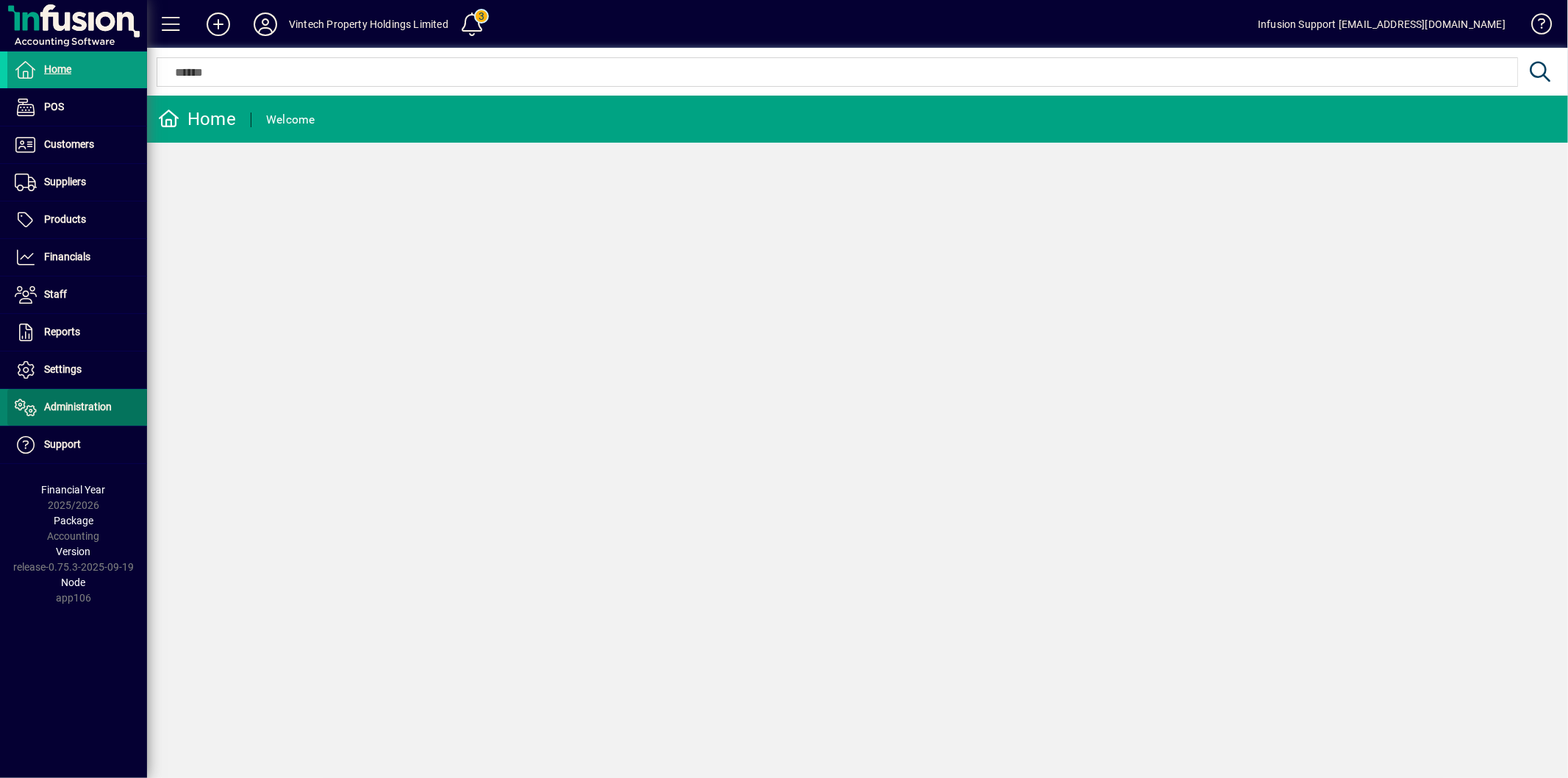
click at [91, 395] on span at bounding box center [78, 407] width 140 height 35
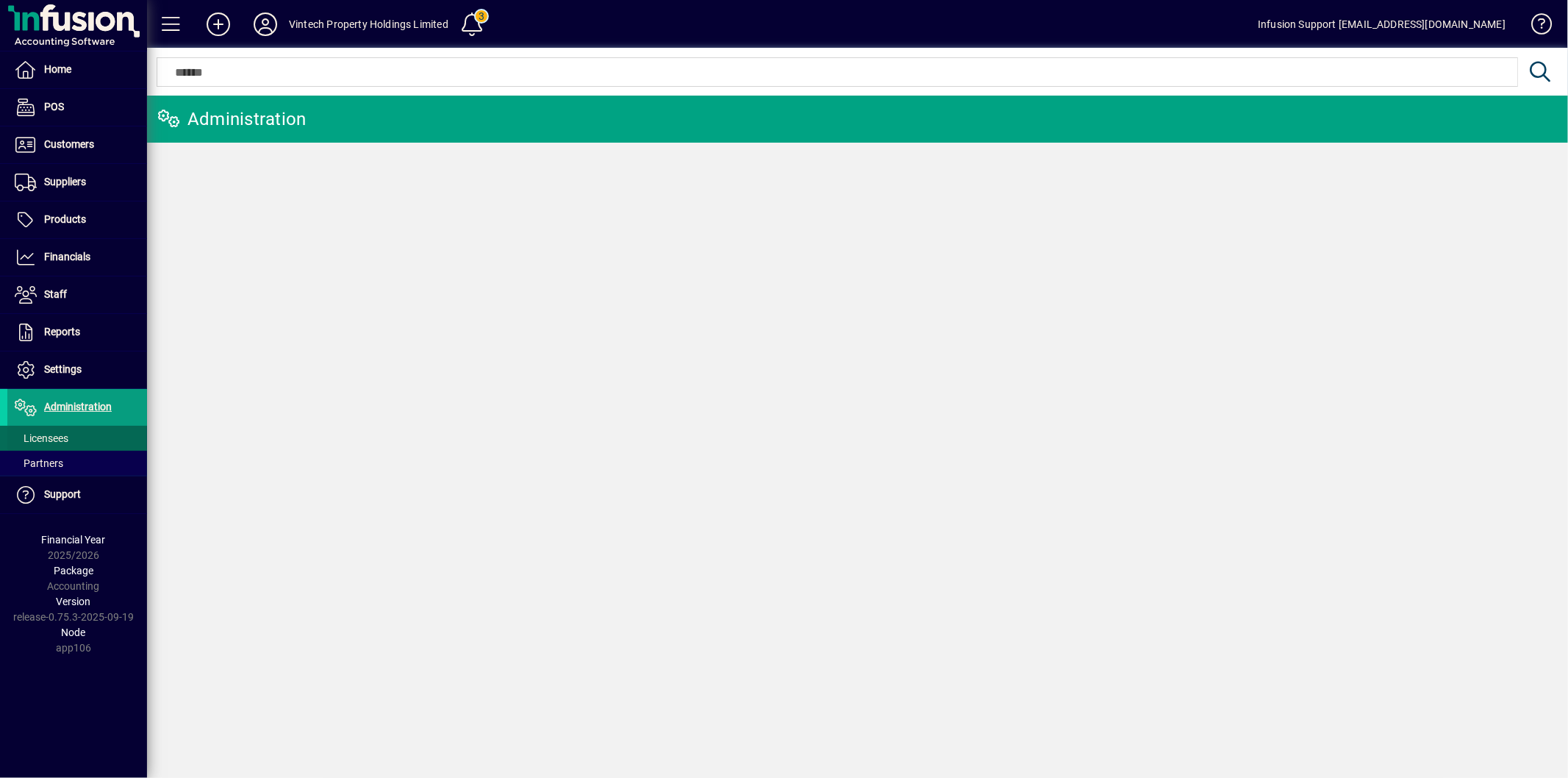
click at [58, 432] on span "Licensees" at bounding box center [41, 438] width 54 height 12
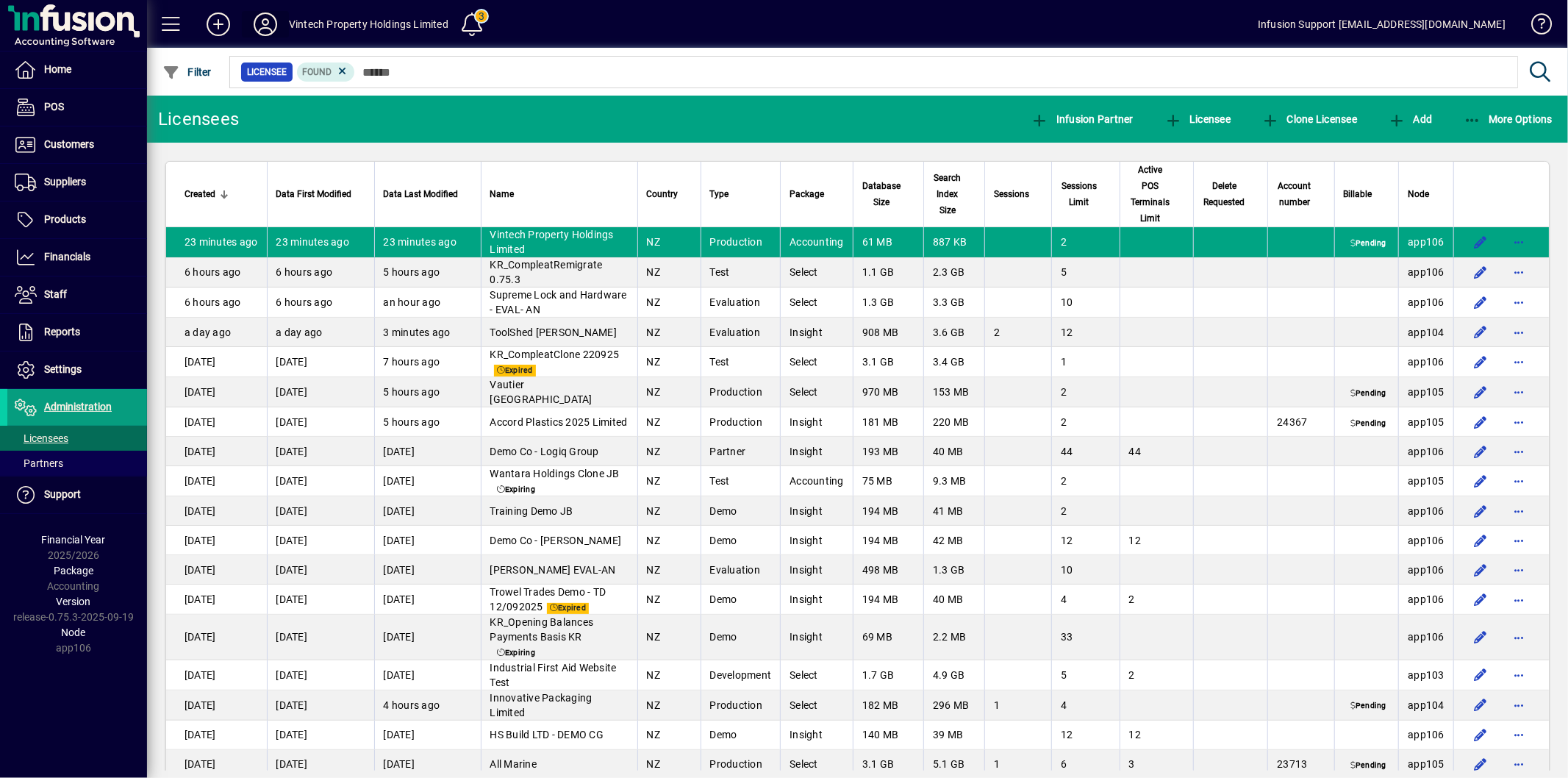
click at [263, 19] on icon at bounding box center [266, 24] width 29 height 23
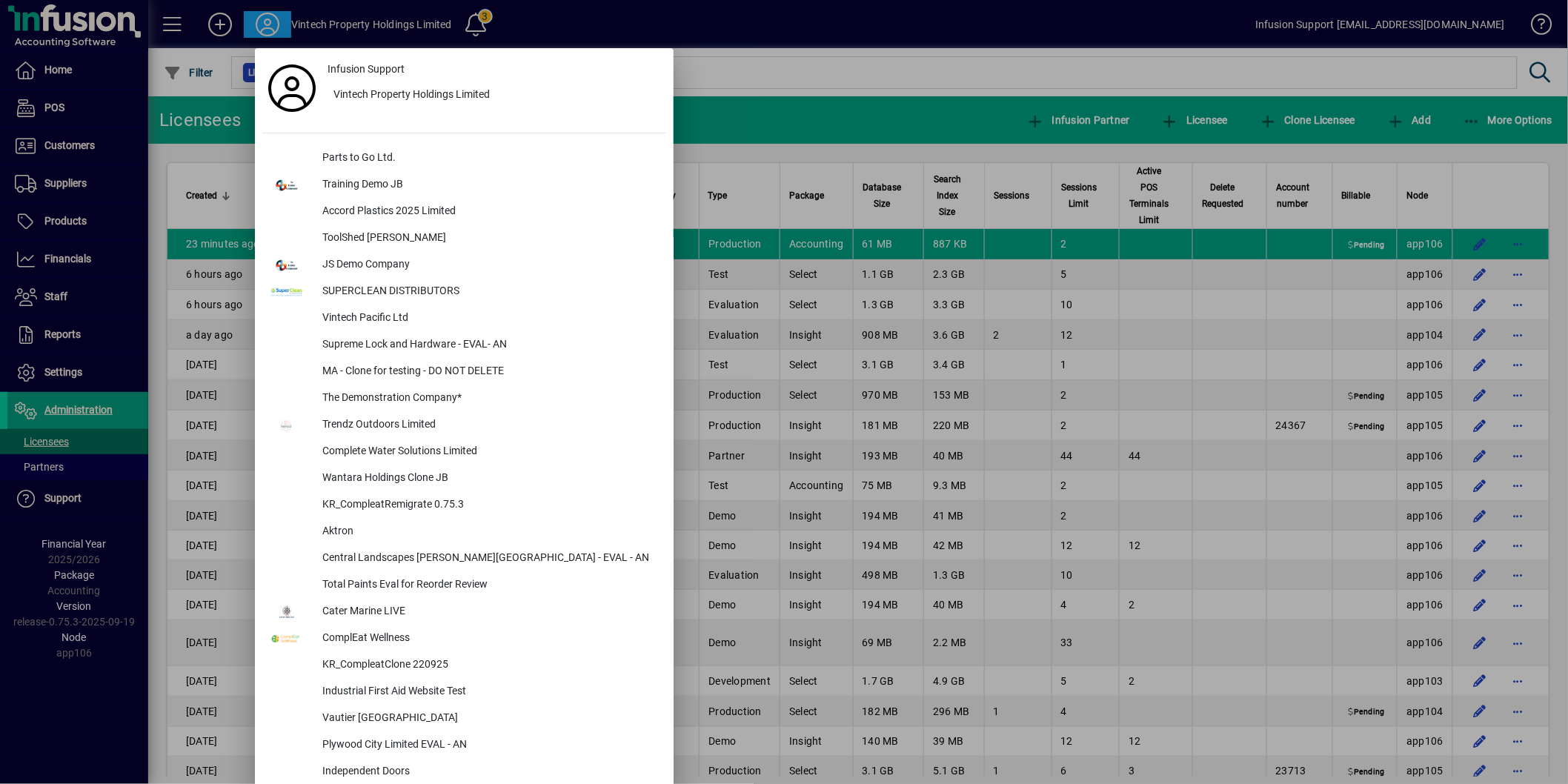
click at [701, 63] on div at bounding box center [784, 392] width 1568 height 784
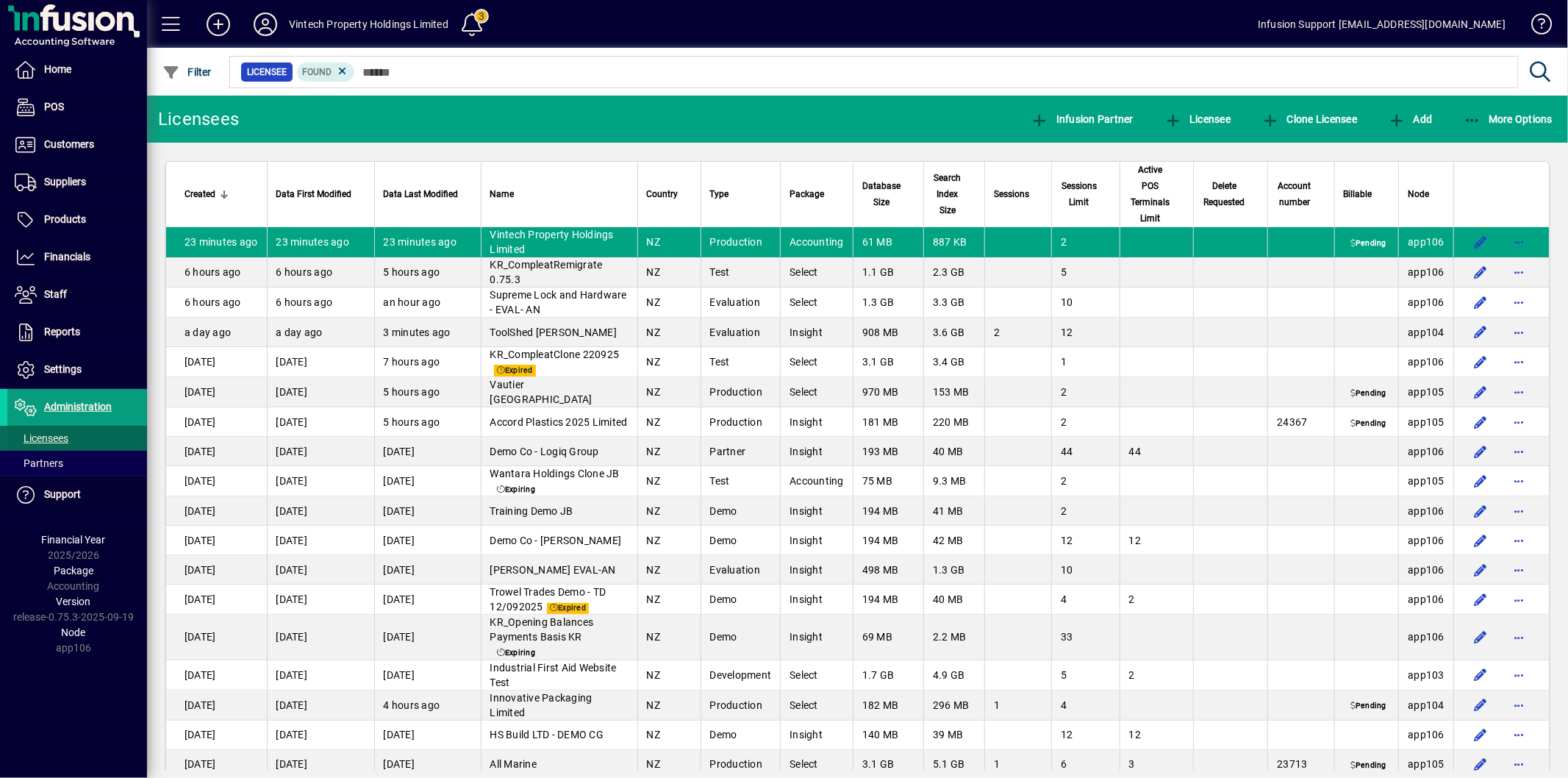
click at [87, 435] on span at bounding box center [78, 438] width 140 height 35
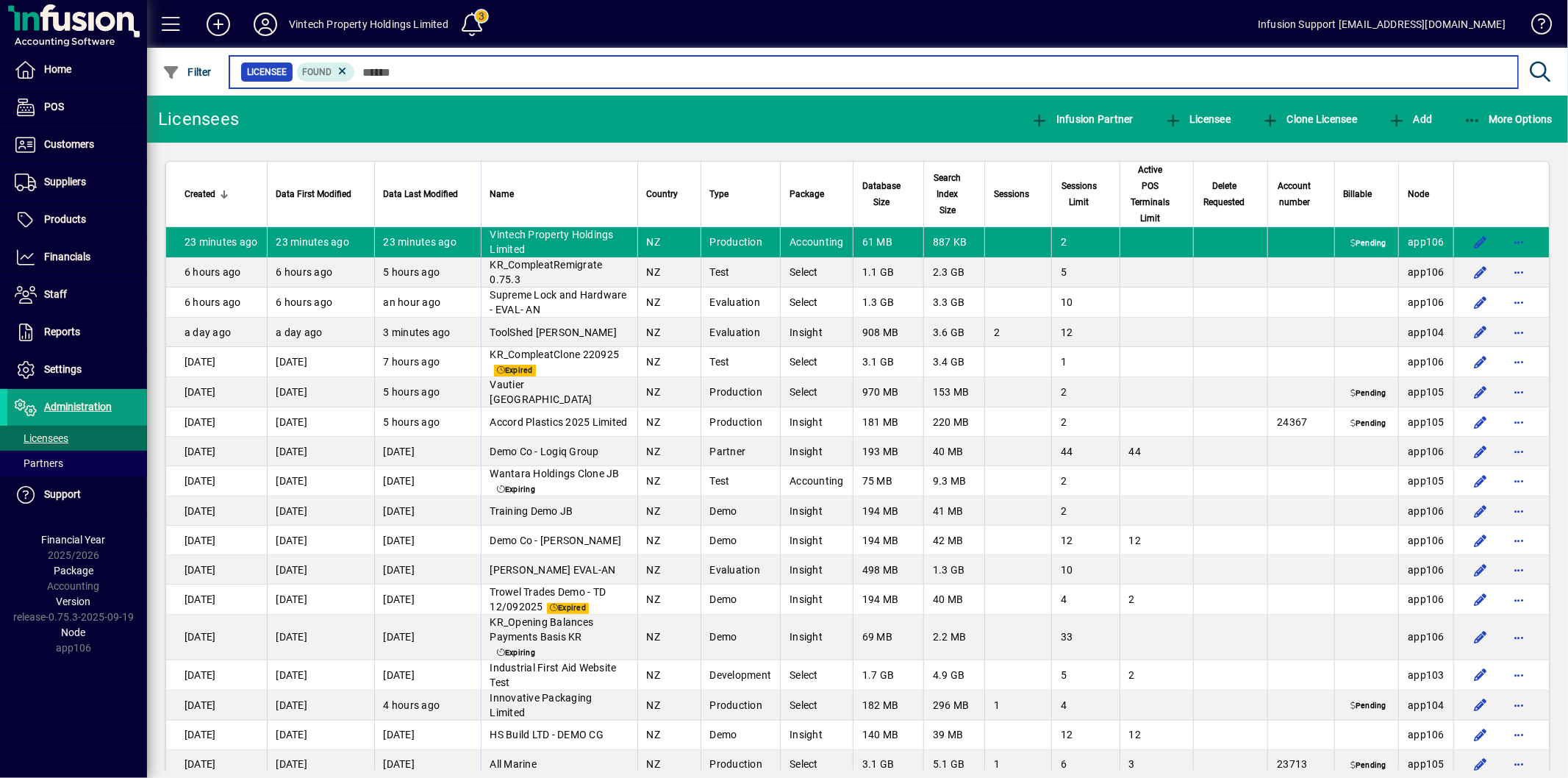
click at [401, 66] on input "text" at bounding box center [930, 71] width 1151 height 20
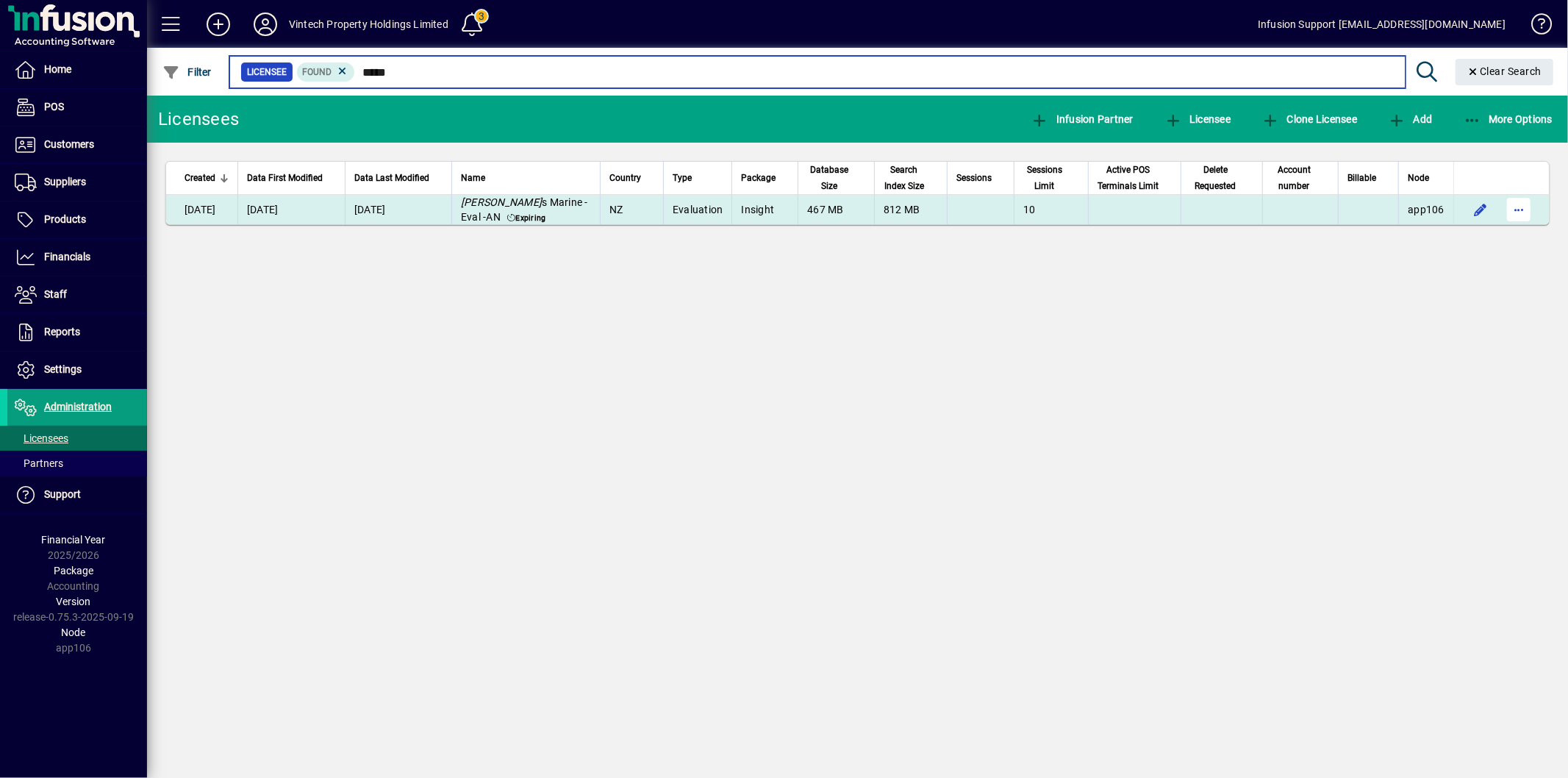
type input "*****"
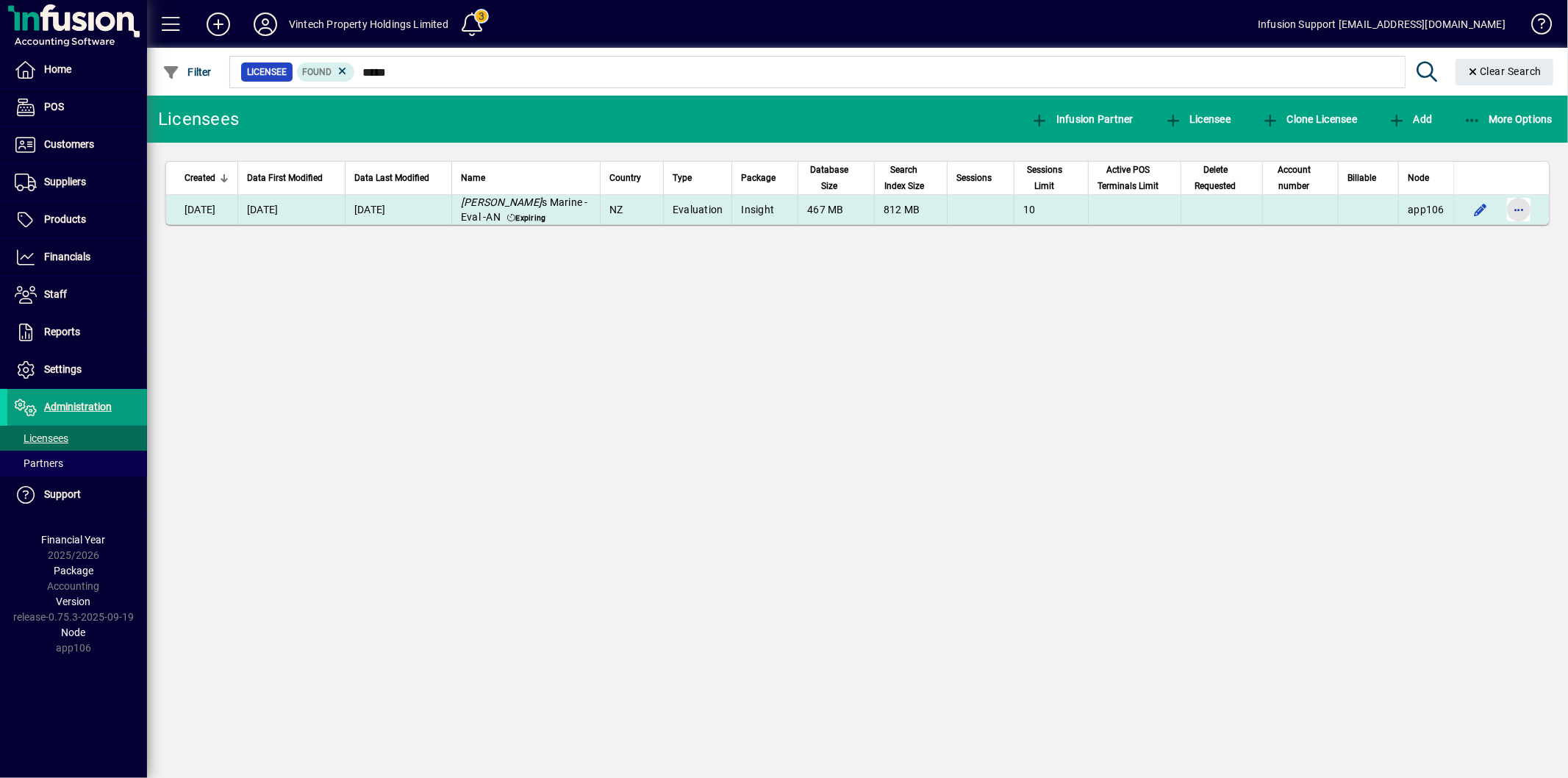
click at [1518, 210] on span "button" at bounding box center [1518, 209] width 35 height 35
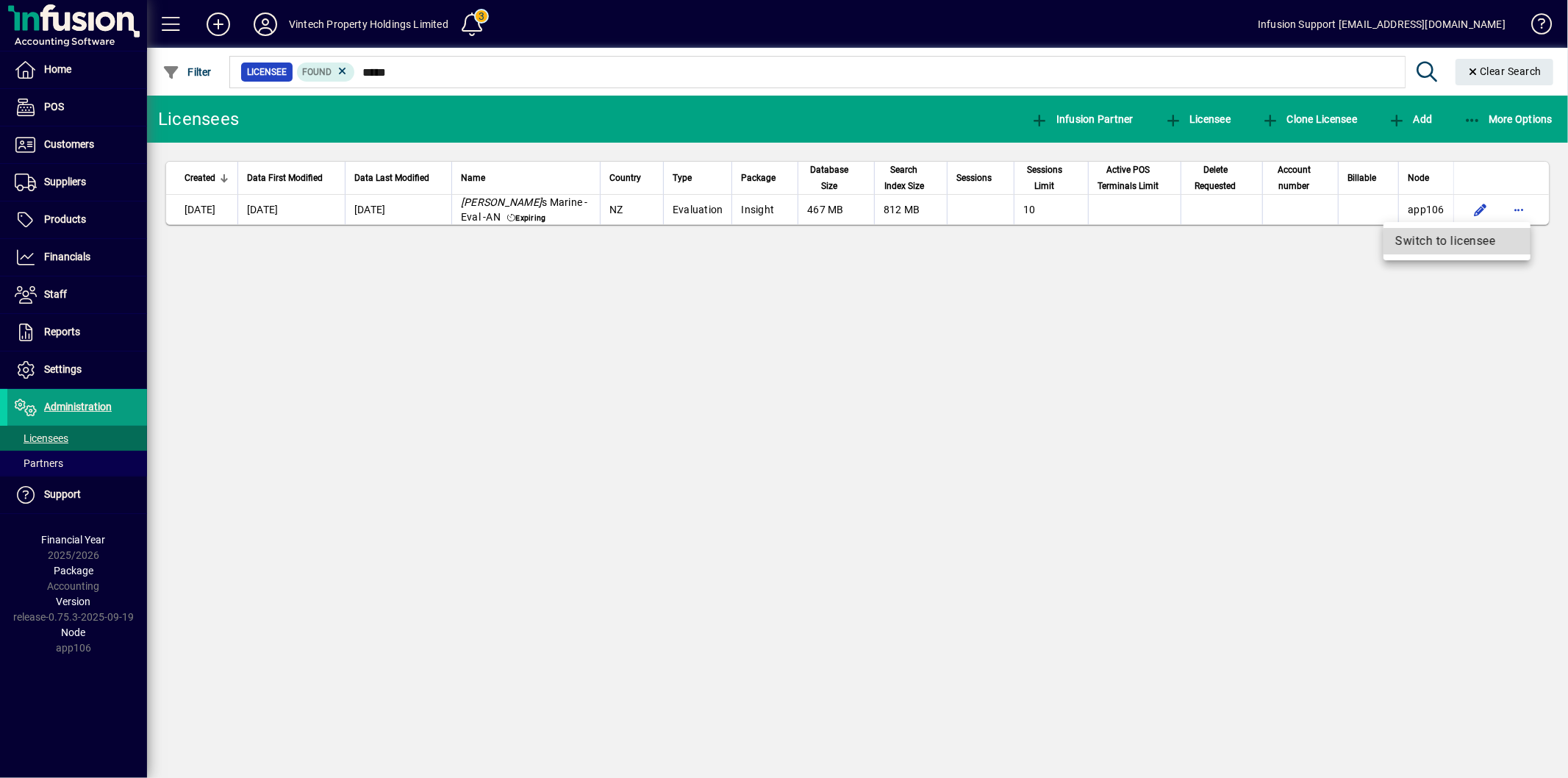
click at [1468, 239] on span "Switch to licensee" at bounding box center [1457, 241] width 124 height 18
